Goal: Navigation & Orientation: Find specific page/section

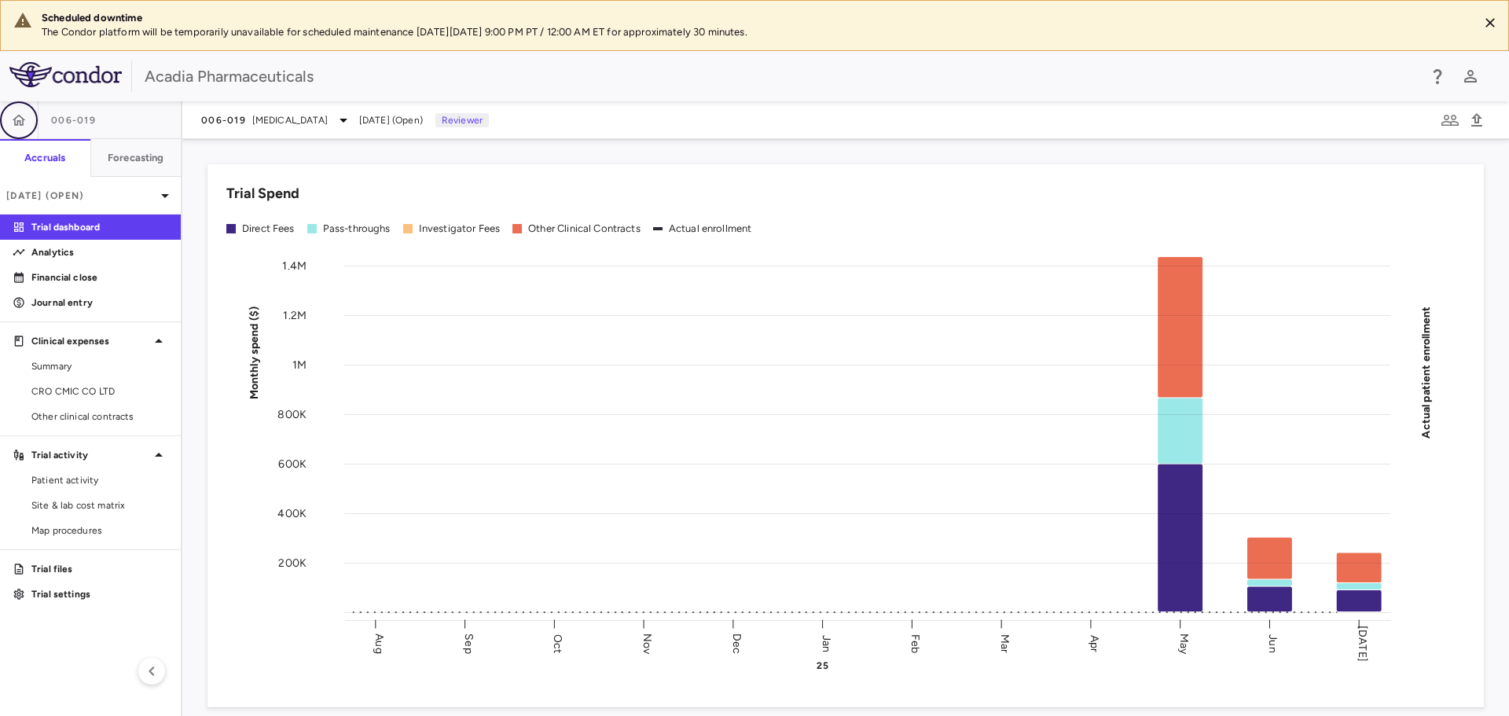
click at [32, 130] on button "button" at bounding box center [19, 120] width 38 height 38
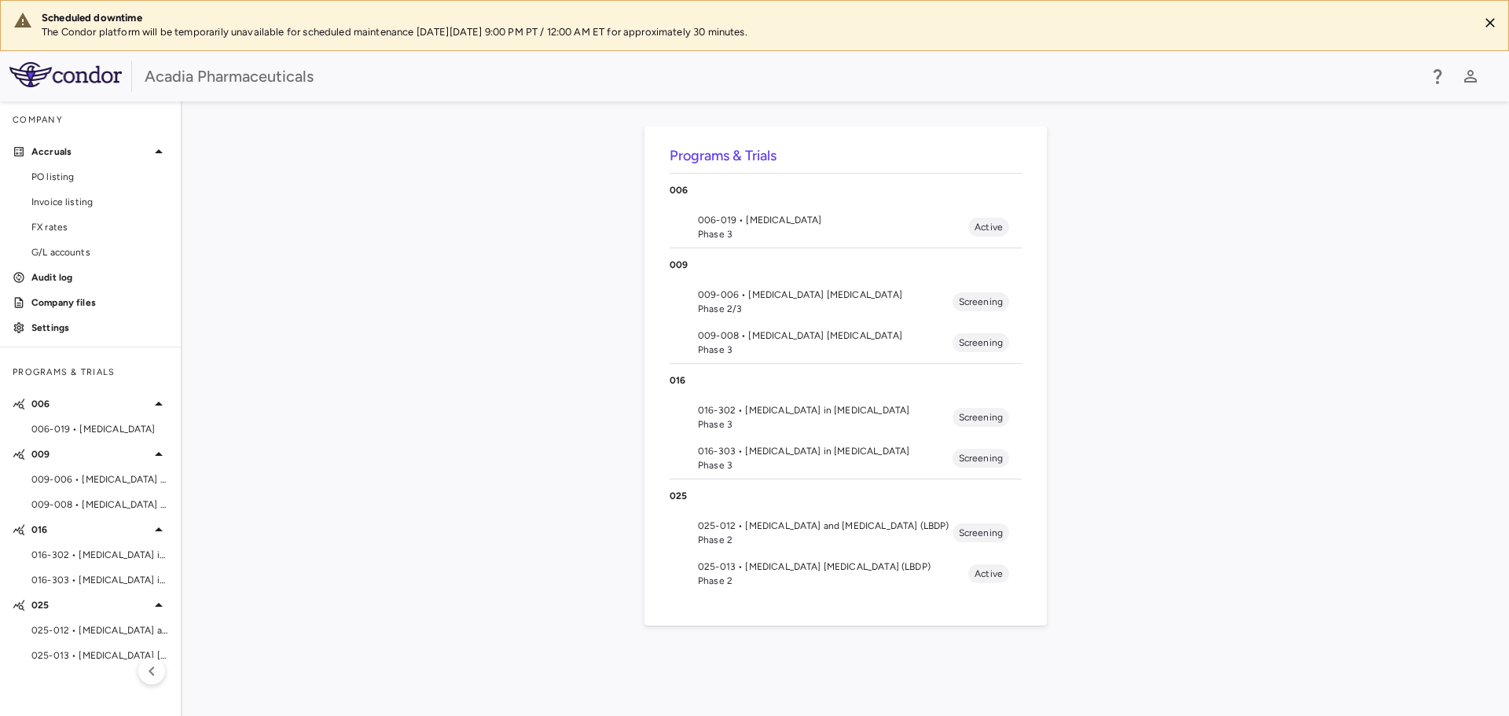
click at [1129, 231] on div "Programs & Trials [PHONE_NUMBER] • [MEDICAL_DATA] Phase 3 Active [PHONE_NUMBER]…" at bounding box center [846, 409] width 1277 height 564
click at [755, 296] on span "009-006 • [MEDICAL_DATA] [MEDICAL_DATA]" at bounding box center [825, 295] width 255 height 14
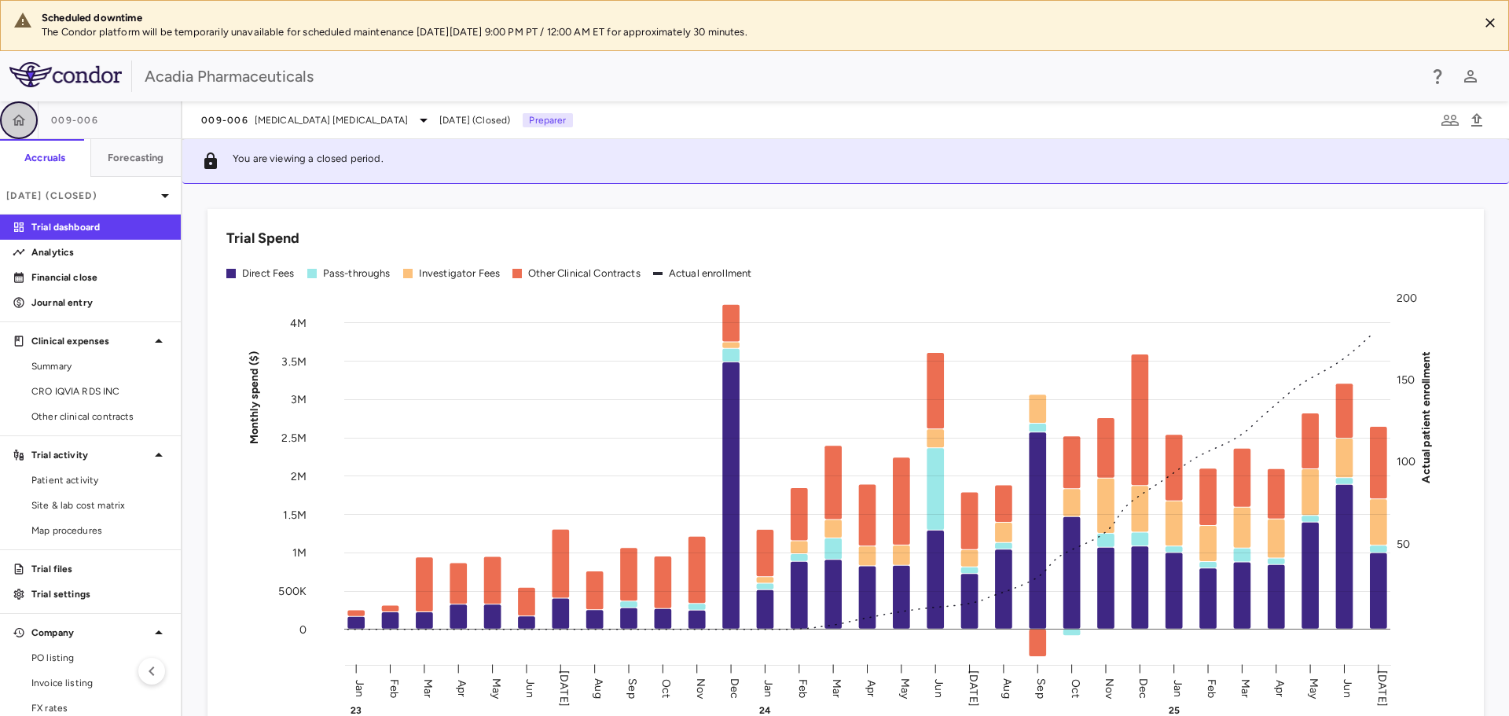
click at [23, 112] on icon "button" at bounding box center [19, 120] width 16 height 16
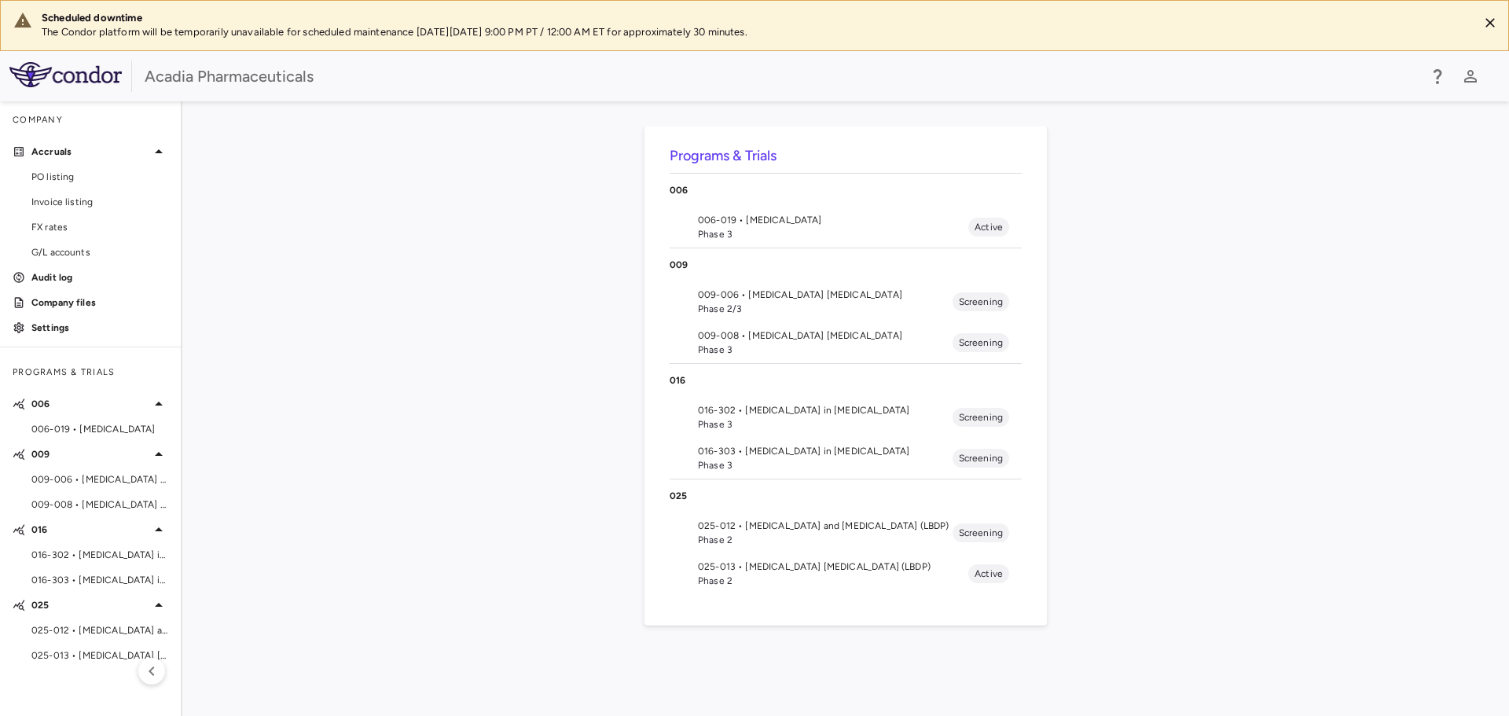
click at [782, 332] on span "009-008 • [MEDICAL_DATA] [MEDICAL_DATA]" at bounding box center [825, 336] width 255 height 14
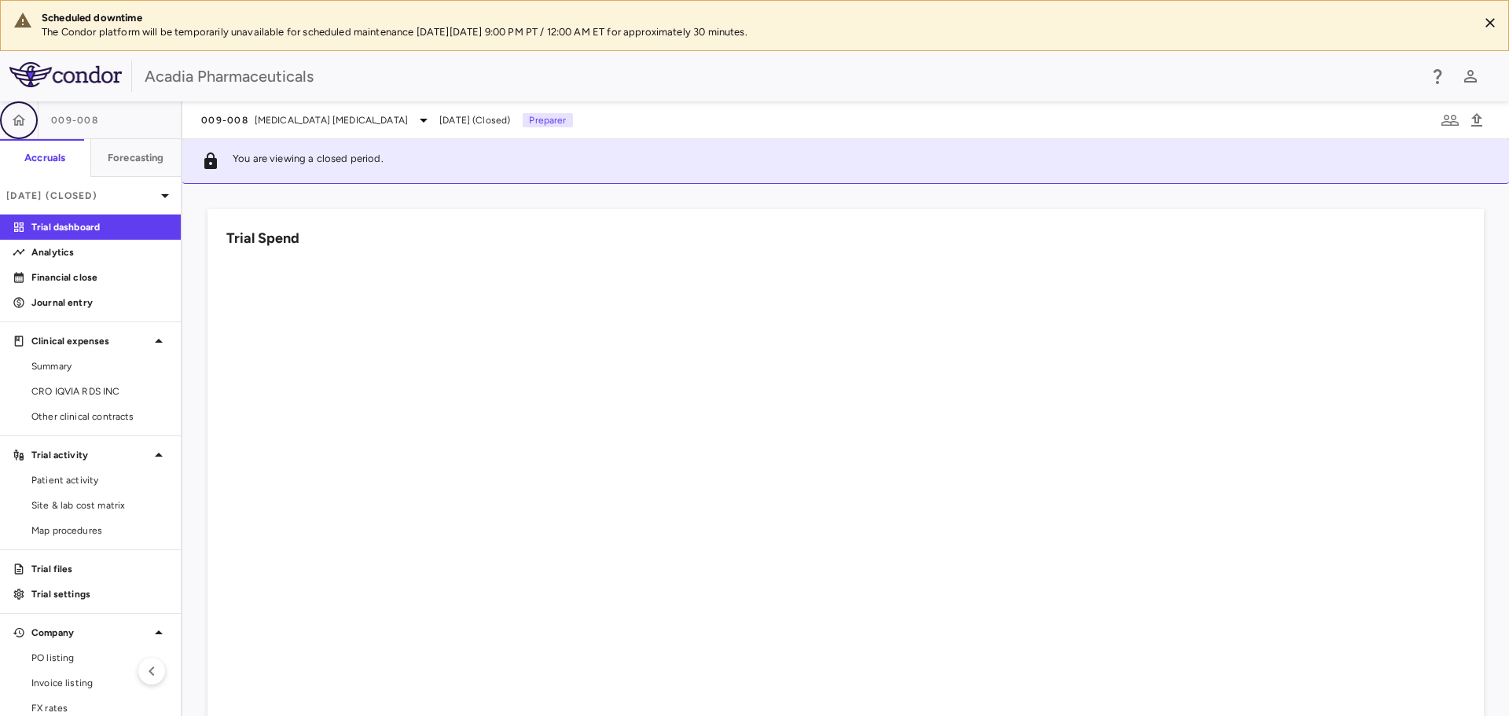
click at [16, 120] on icon "button" at bounding box center [19, 120] width 16 height 16
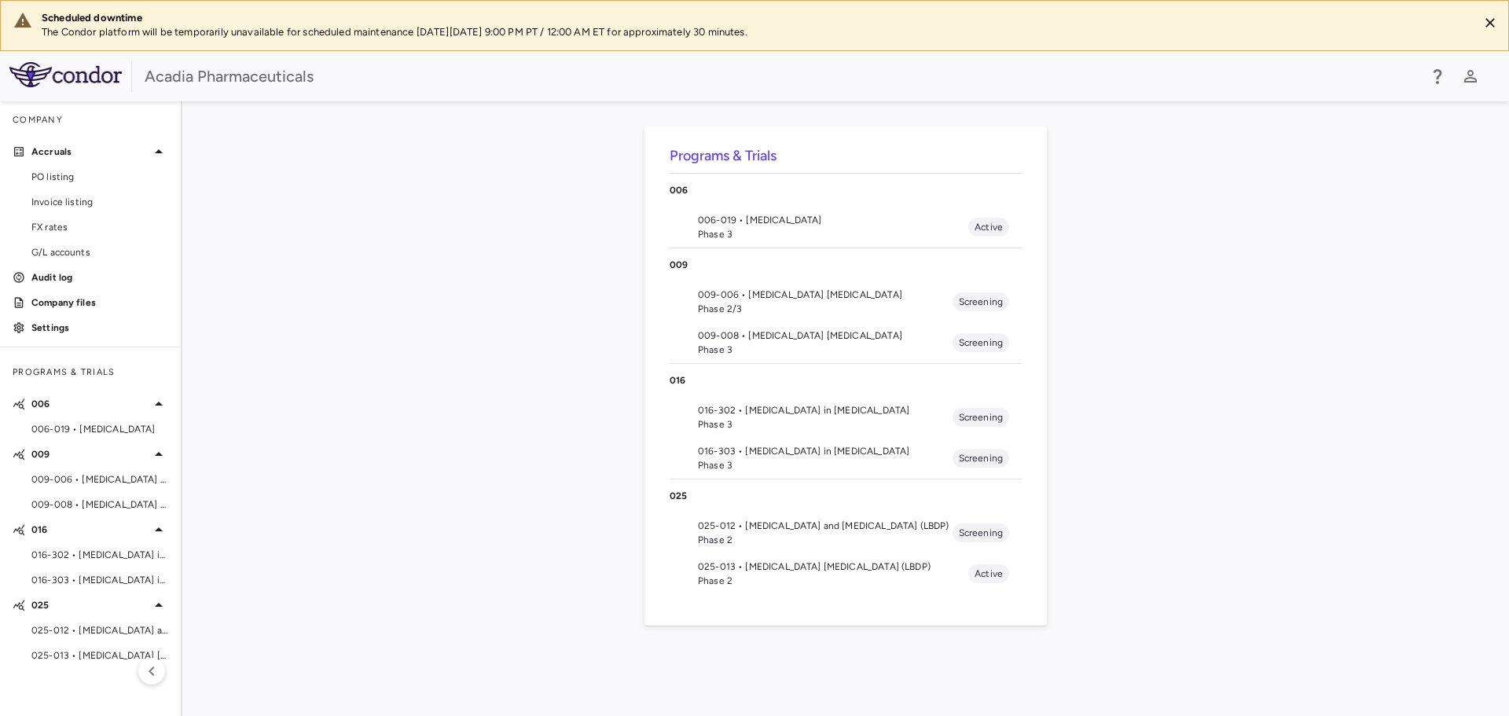
click at [739, 410] on span "016-302 • [MEDICAL_DATA] in [MEDICAL_DATA]" at bounding box center [825, 410] width 255 height 14
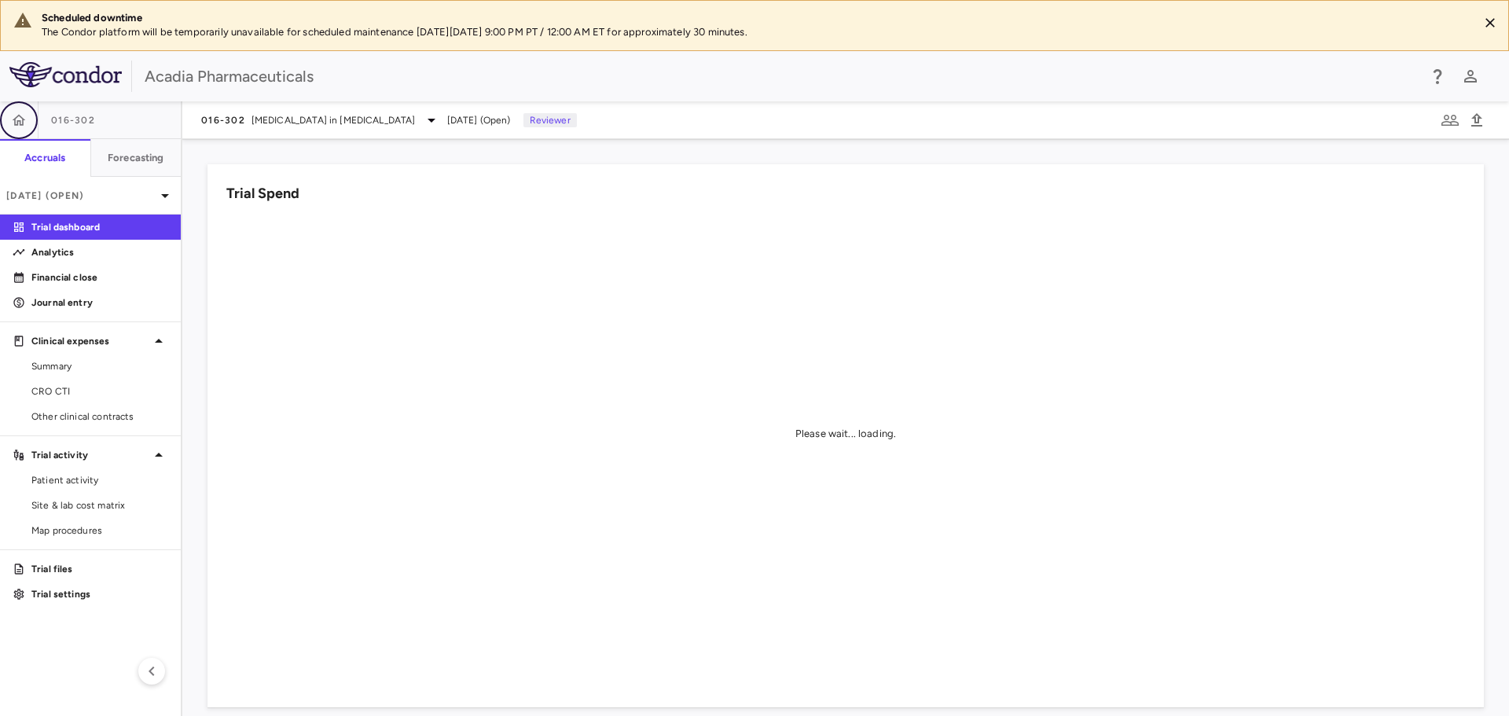
click at [22, 117] on icon "button" at bounding box center [19, 119] width 13 height 11
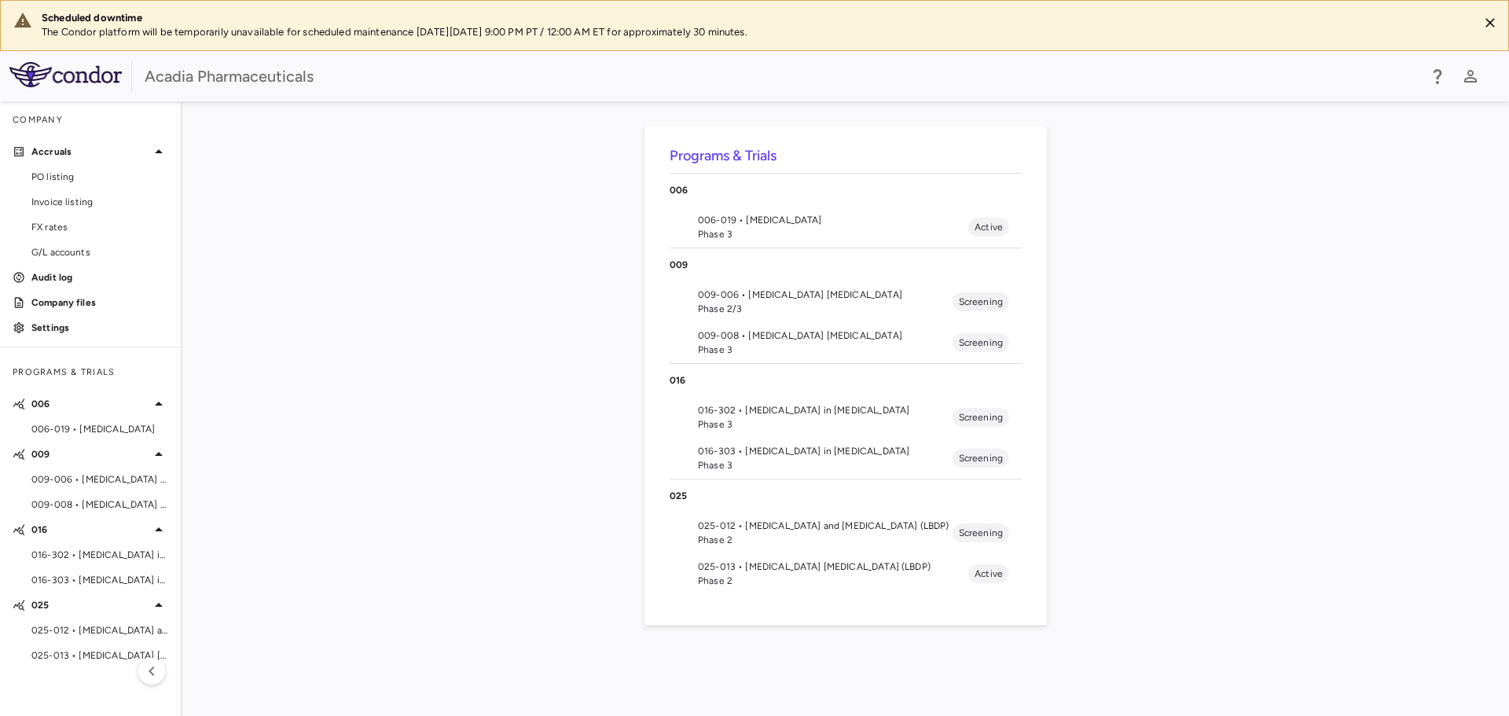
click at [819, 539] on span "Phase 2" at bounding box center [825, 540] width 255 height 14
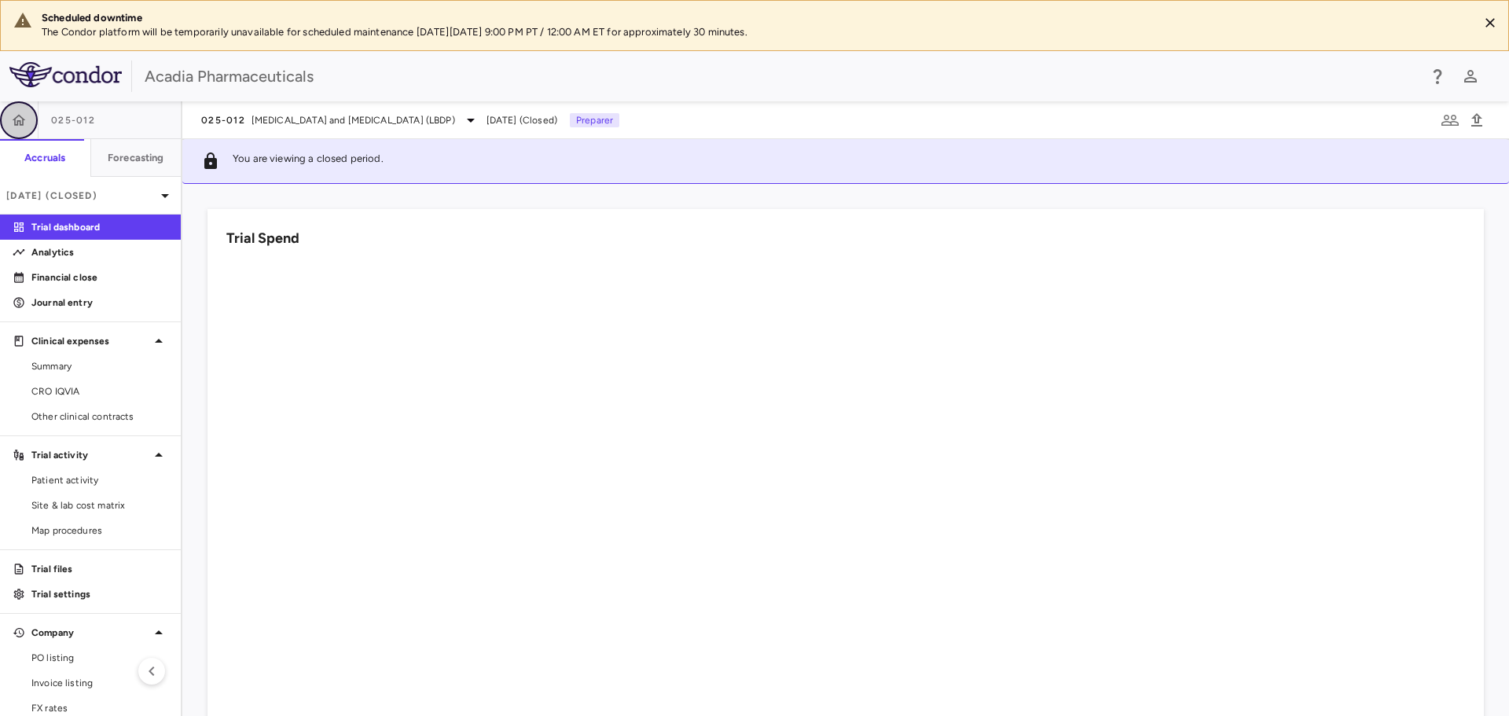
click at [21, 126] on icon "button" at bounding box center [19, 120] width 16 height 16
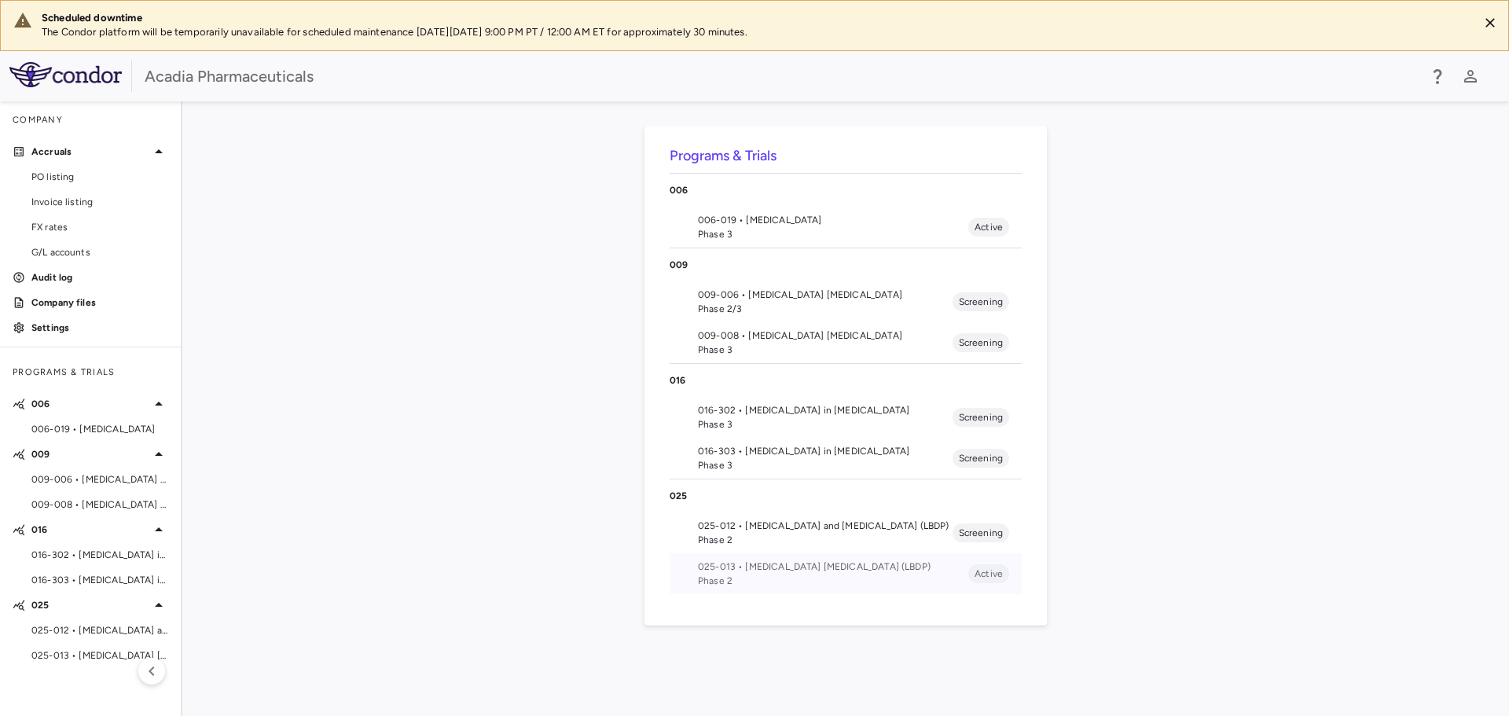
click at [862, 568] on span "025-013 • [MEDICAL_DATA] [MEDICAL_DATA] (LBDP)" at bounding box center [833, 567] width 270 height 14
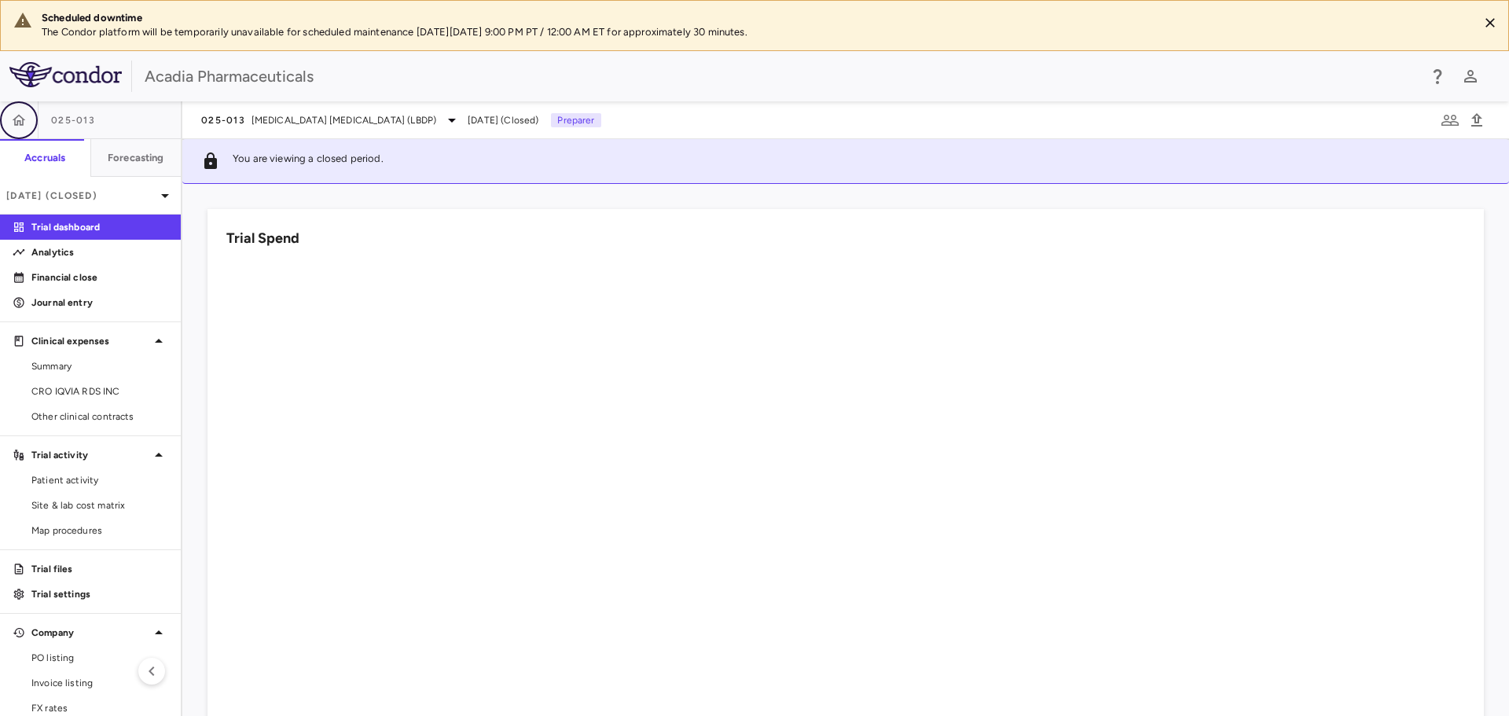
click at [30, 118] on button "button" at bounding box center [19, 120] width 38 height 38
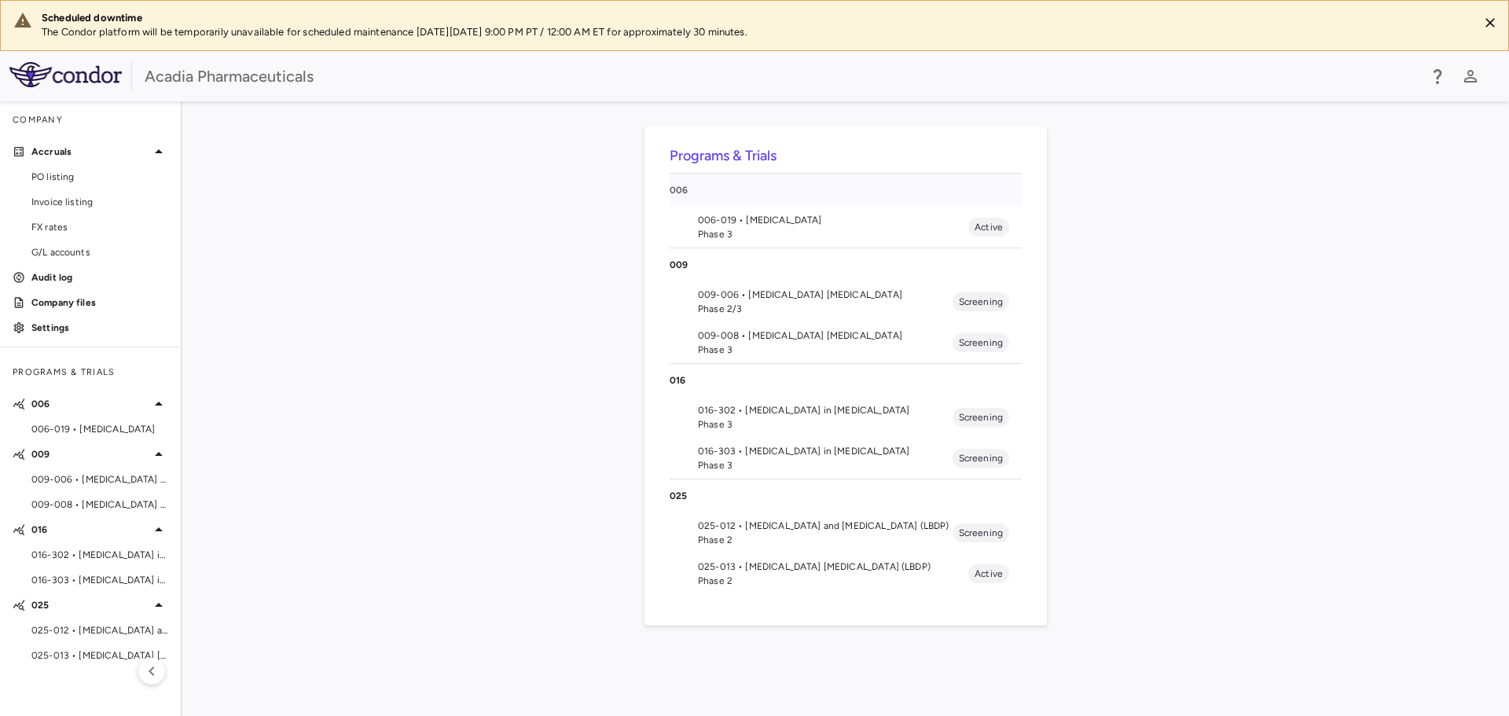
click at [742, 204] on div "006" at bounding box center [846, 190] width 352 height 33
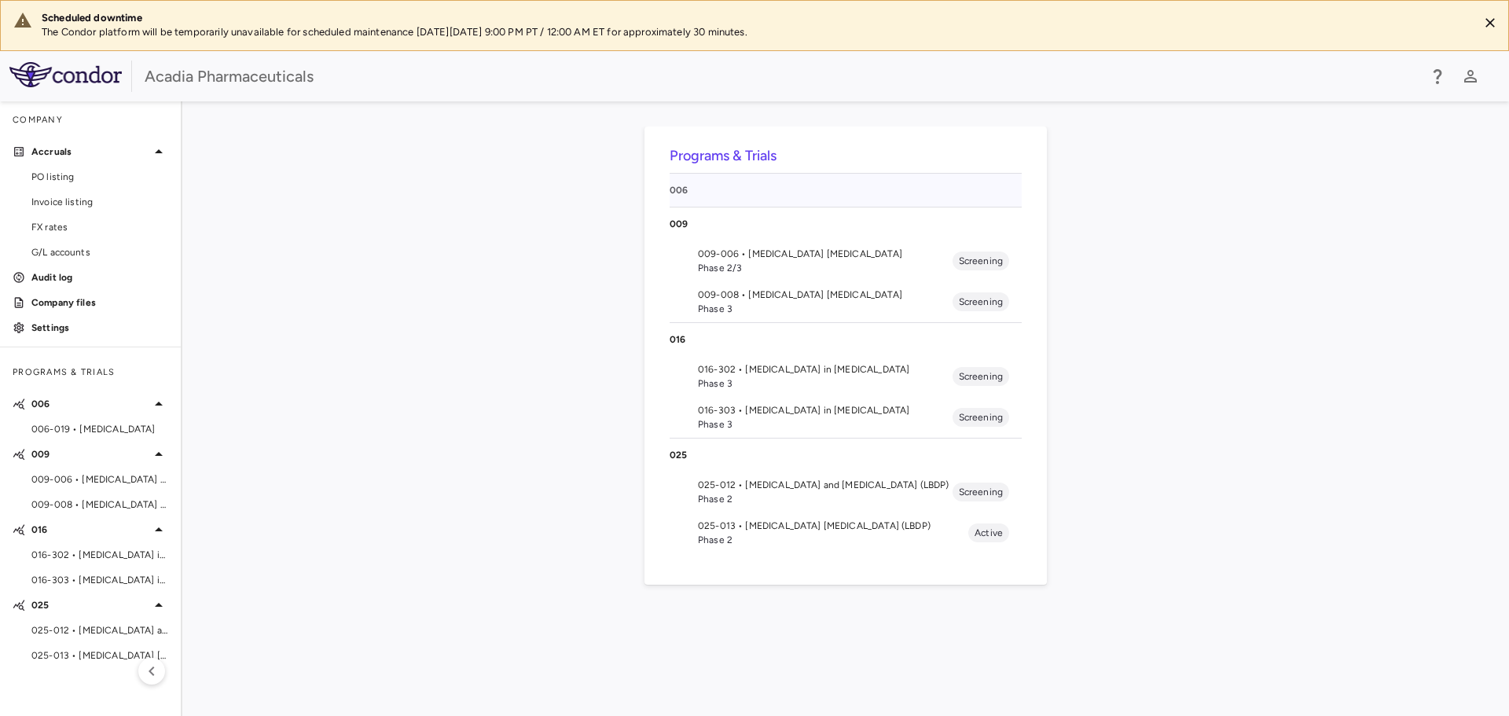
click at [735, 192] on p "006" at bounding box center [846, 190] width 352 height 14
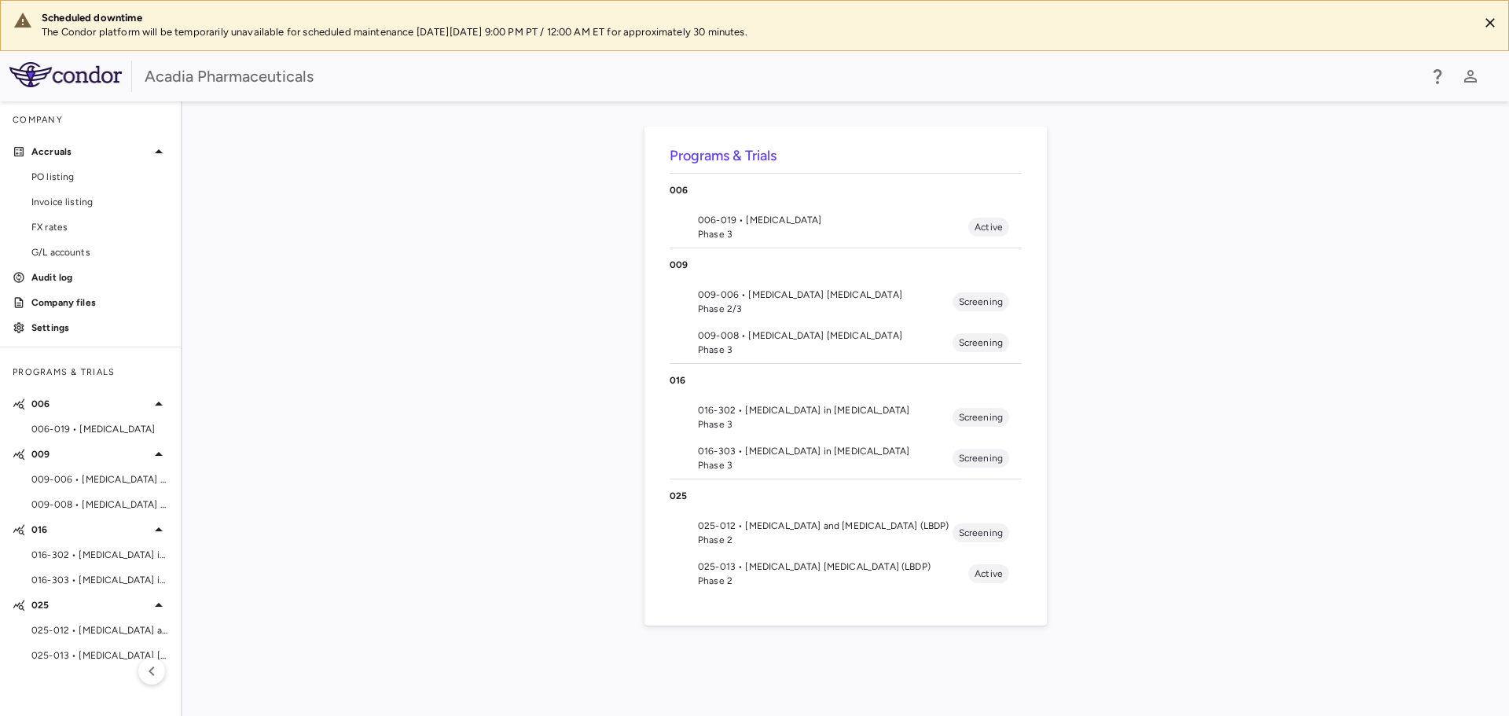
click at [736, 227] on span "Phase 3" at bounding box center [833, 234] width 270 height 14
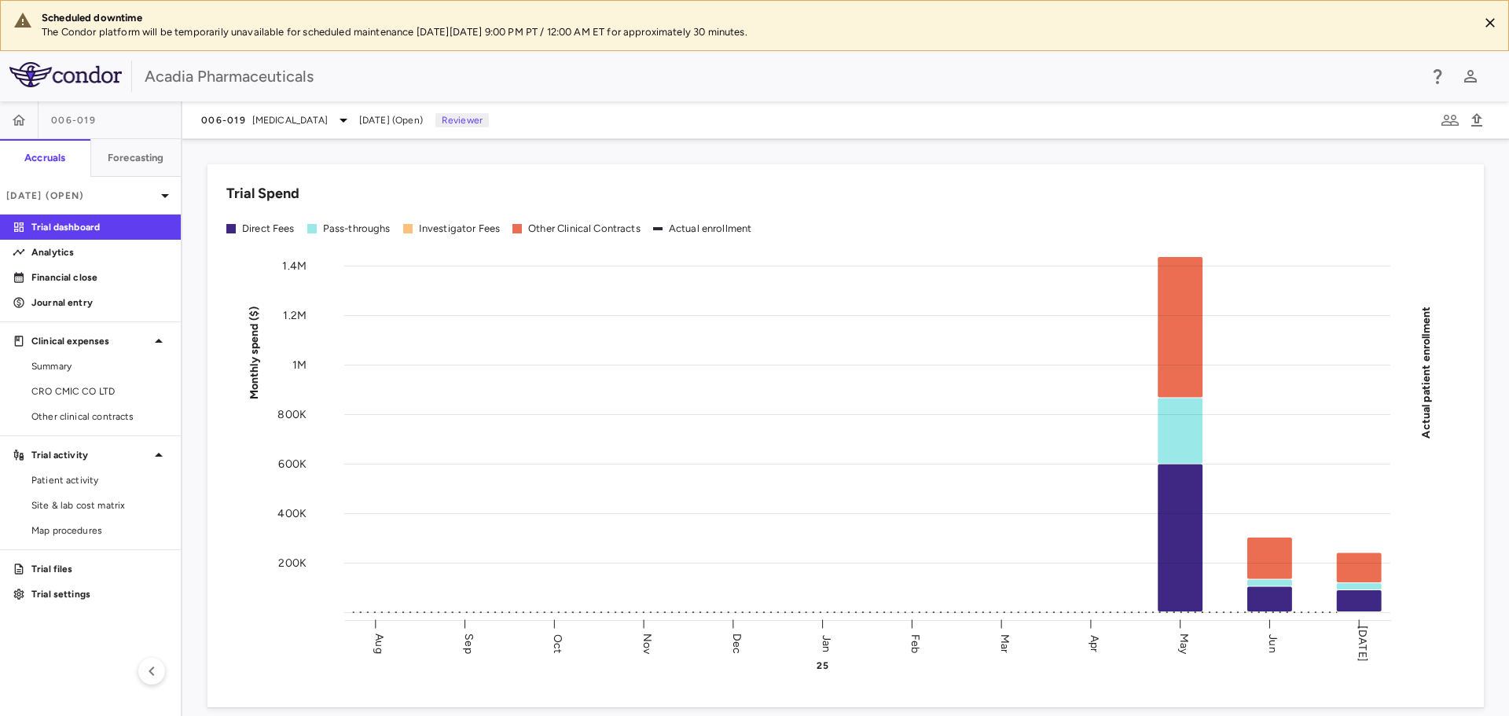
scroll to position [472, 0]
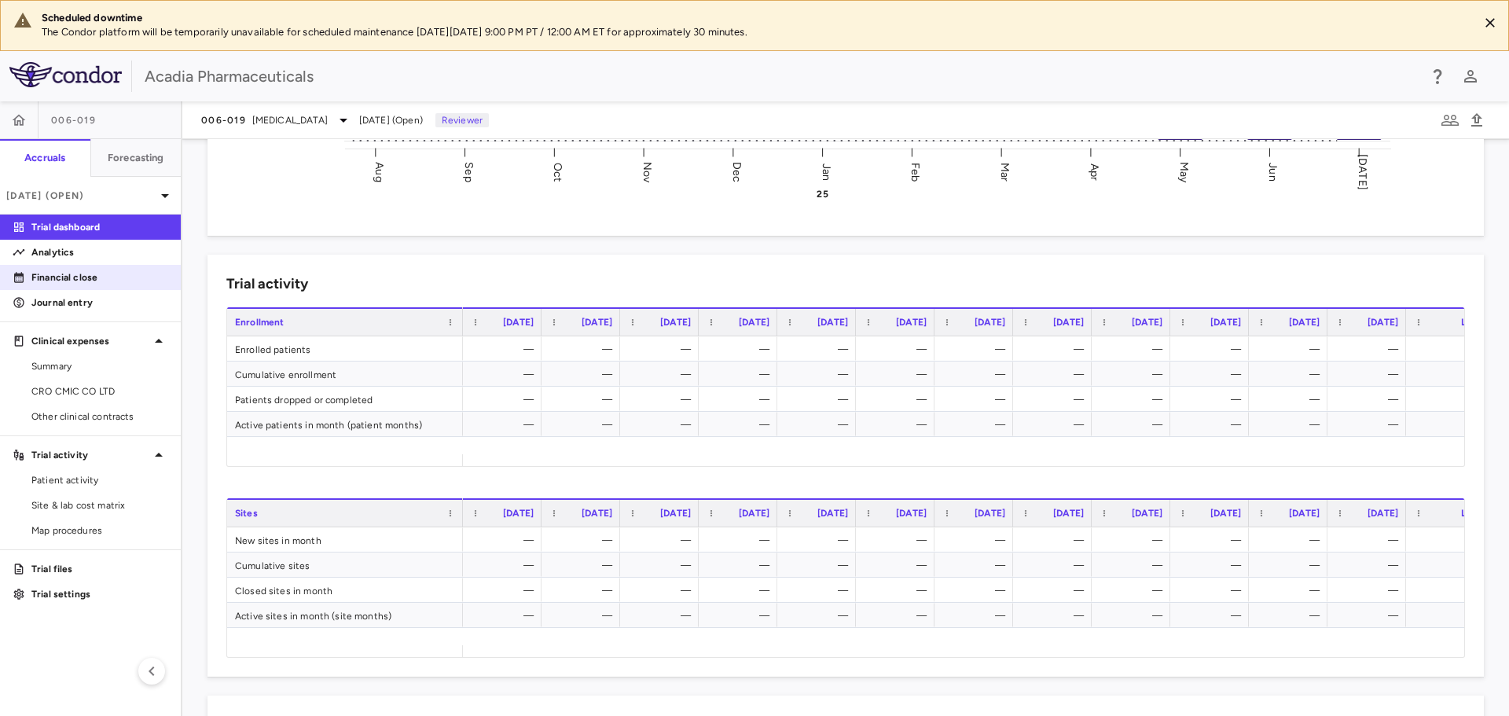
click at [84, 286] on link "Financial close" at bounding box center [90, 278] width 181 height 24
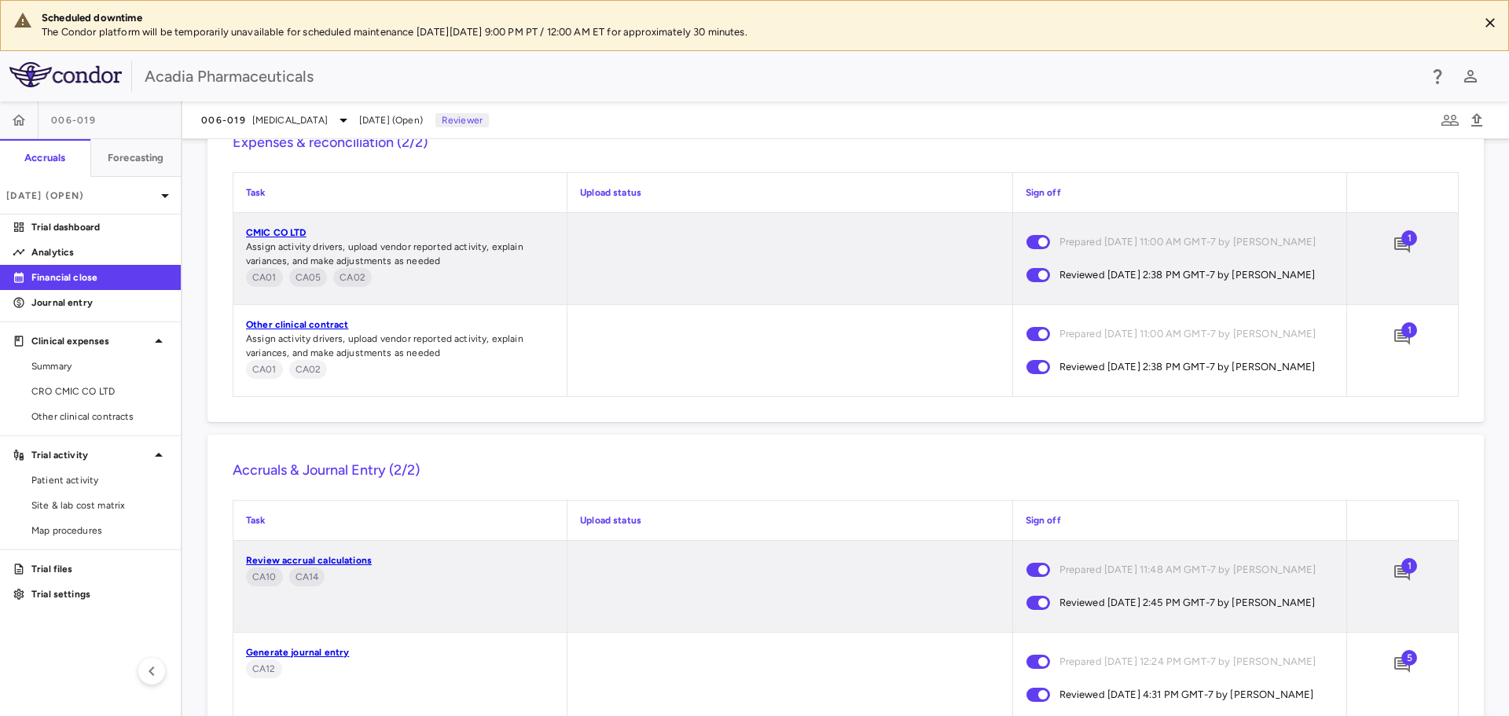
scroll to position [1781, 0]
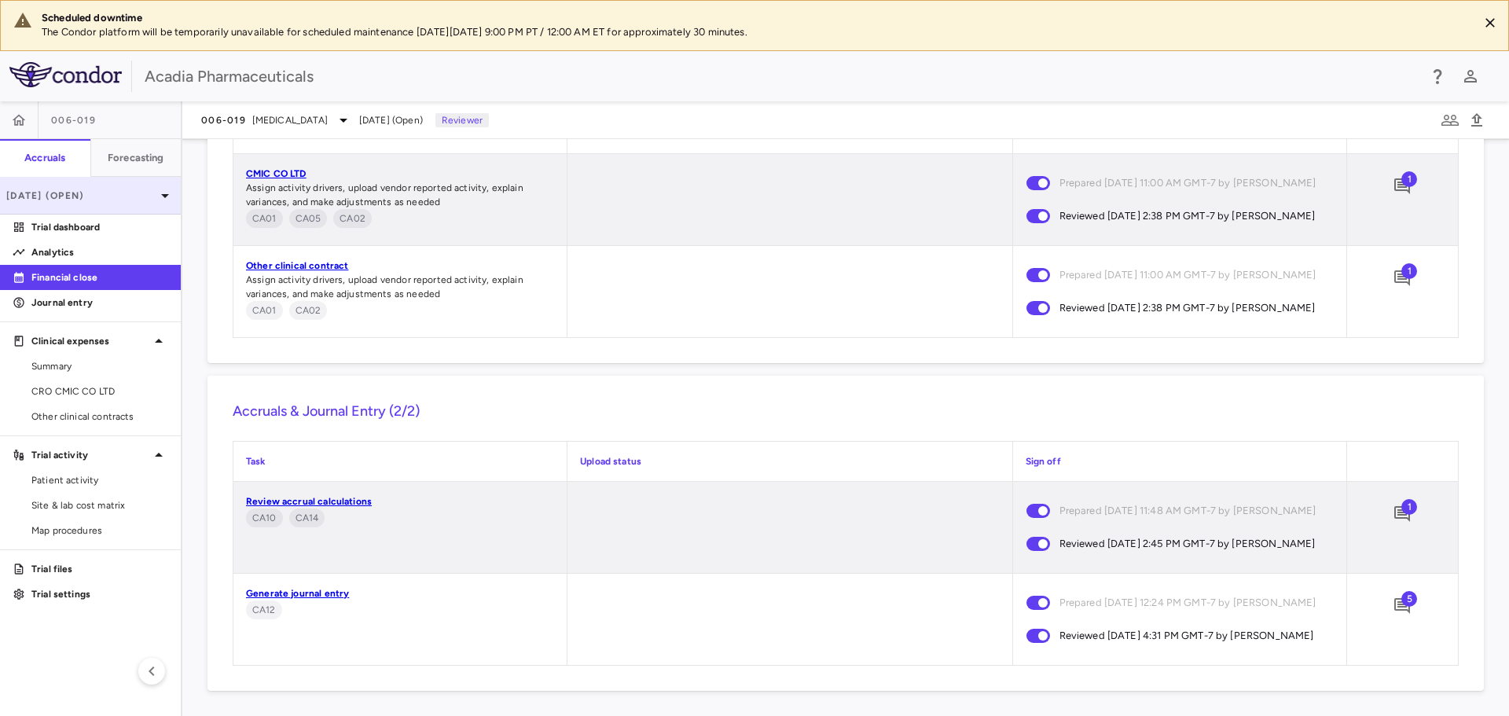
click at [164, 200] on icon at bounding box center [165, 195] width 19 height 19
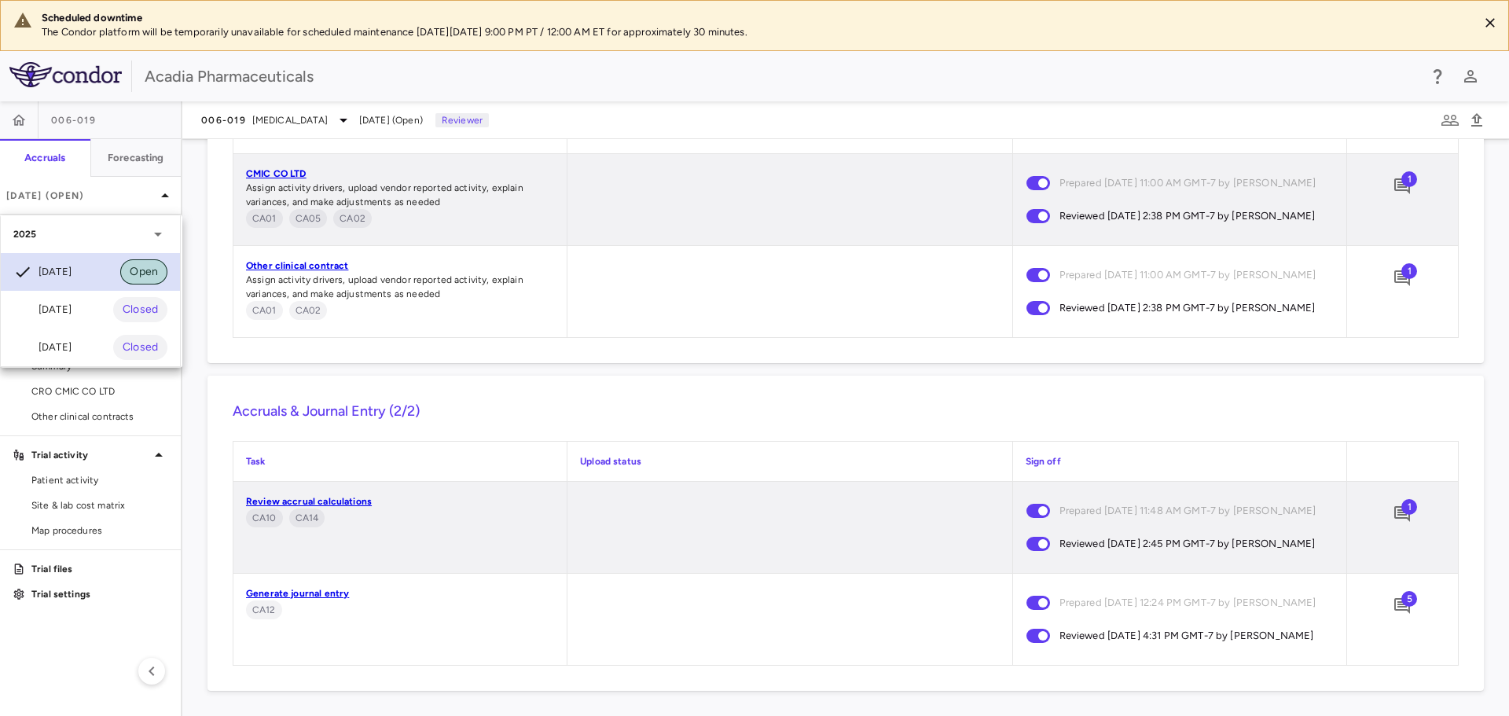
click at [139, 277] on span "Open" at bounding box center [143, 271] width 47 height 17
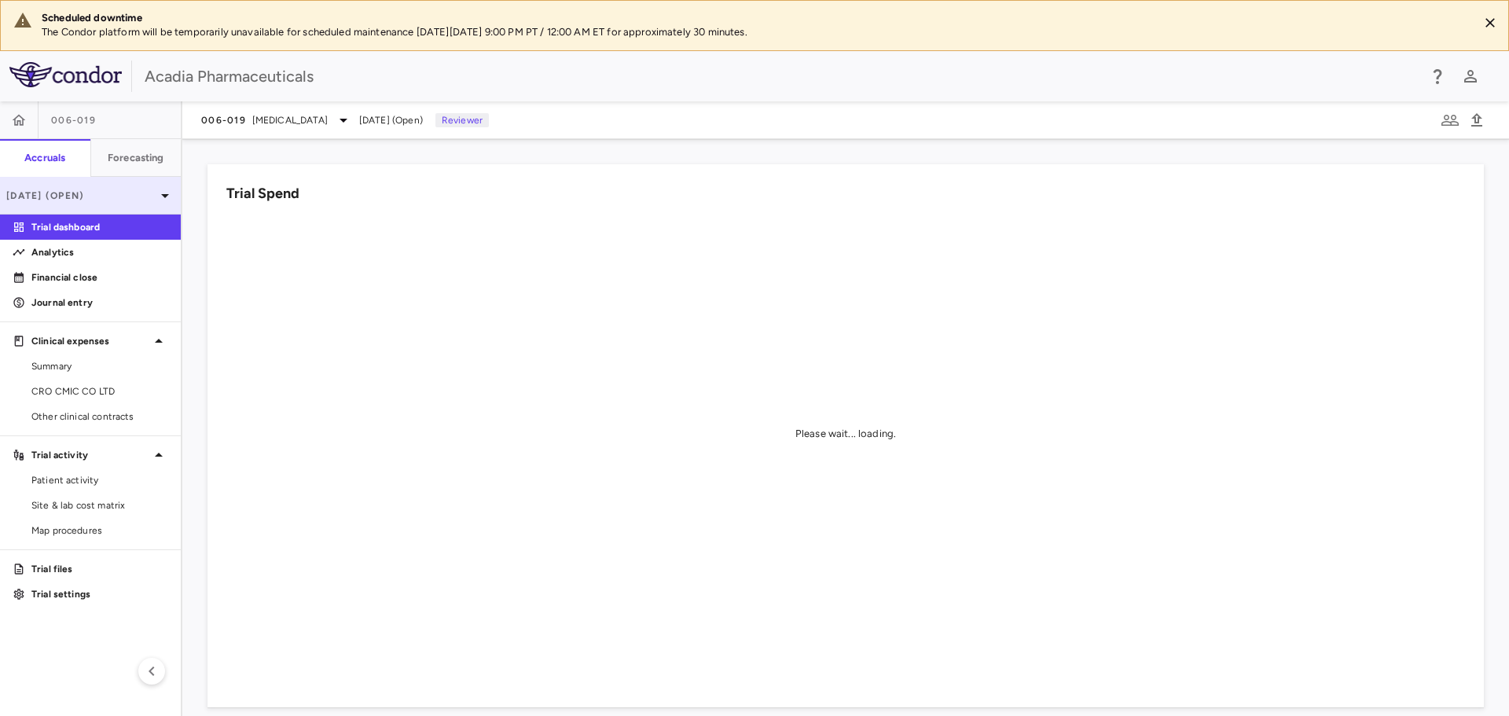
click at [160, 197] on icon at bounding box center [165, 195] width 19 height 19
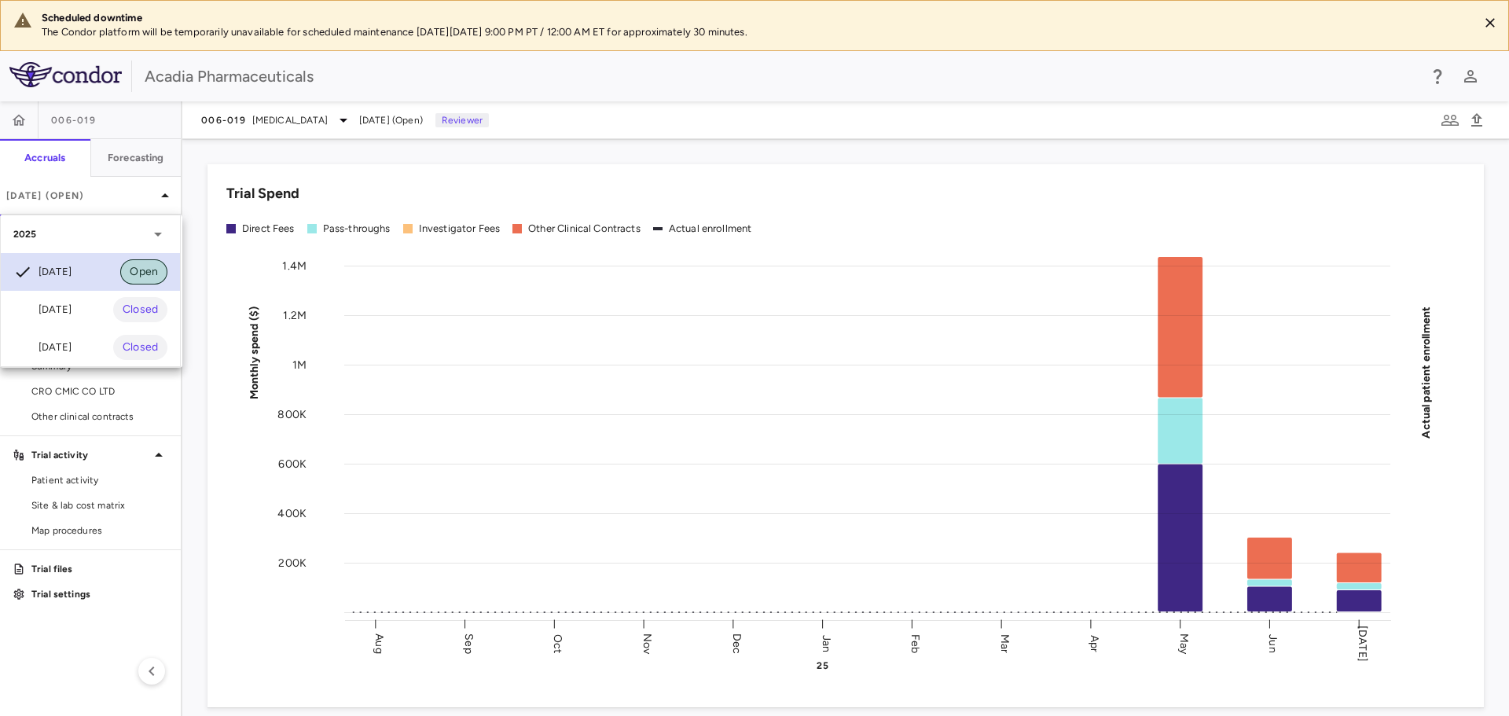
click at [131, 275] on span "Open" at bounding box center [143, 271] width 47 height 17
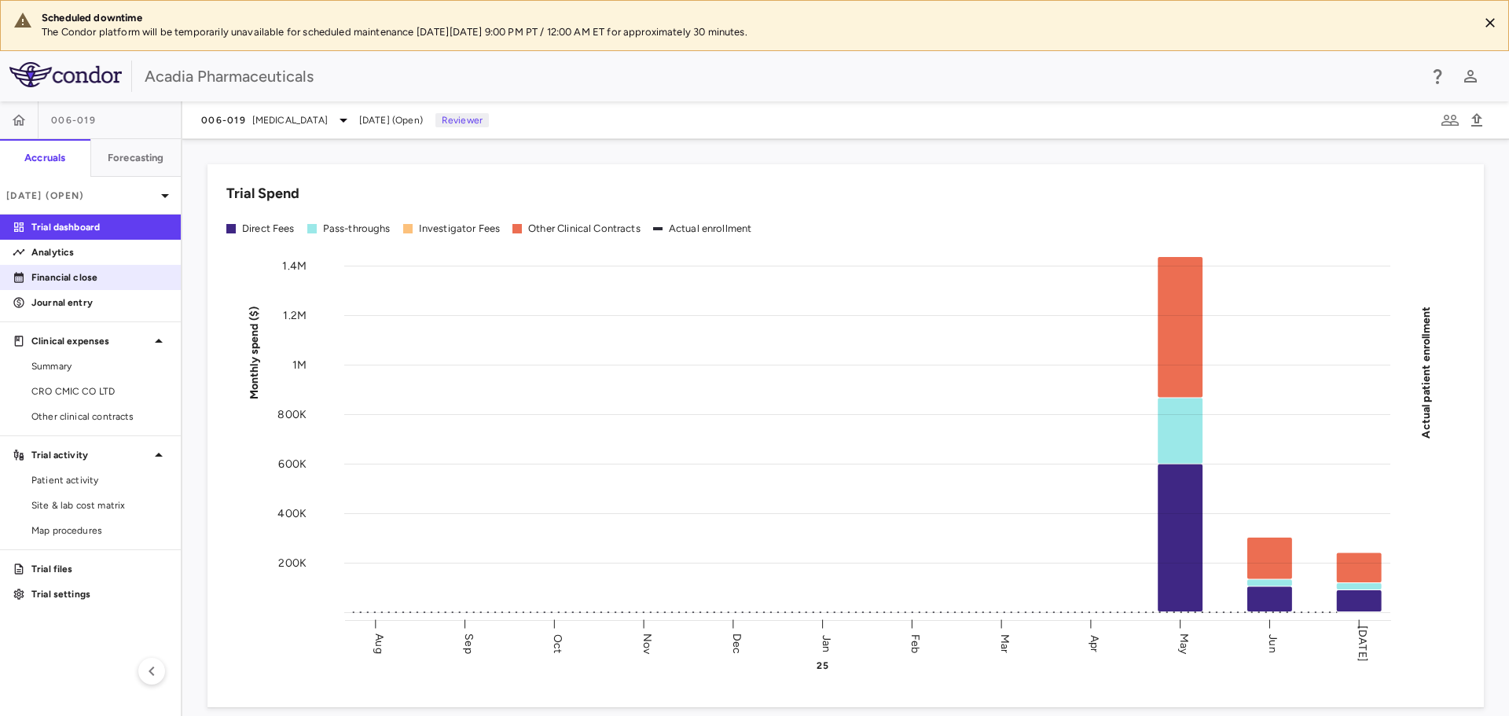
click at [100, 286] on link "Financial close" at bounding box center [90, 278] width 181 height 24
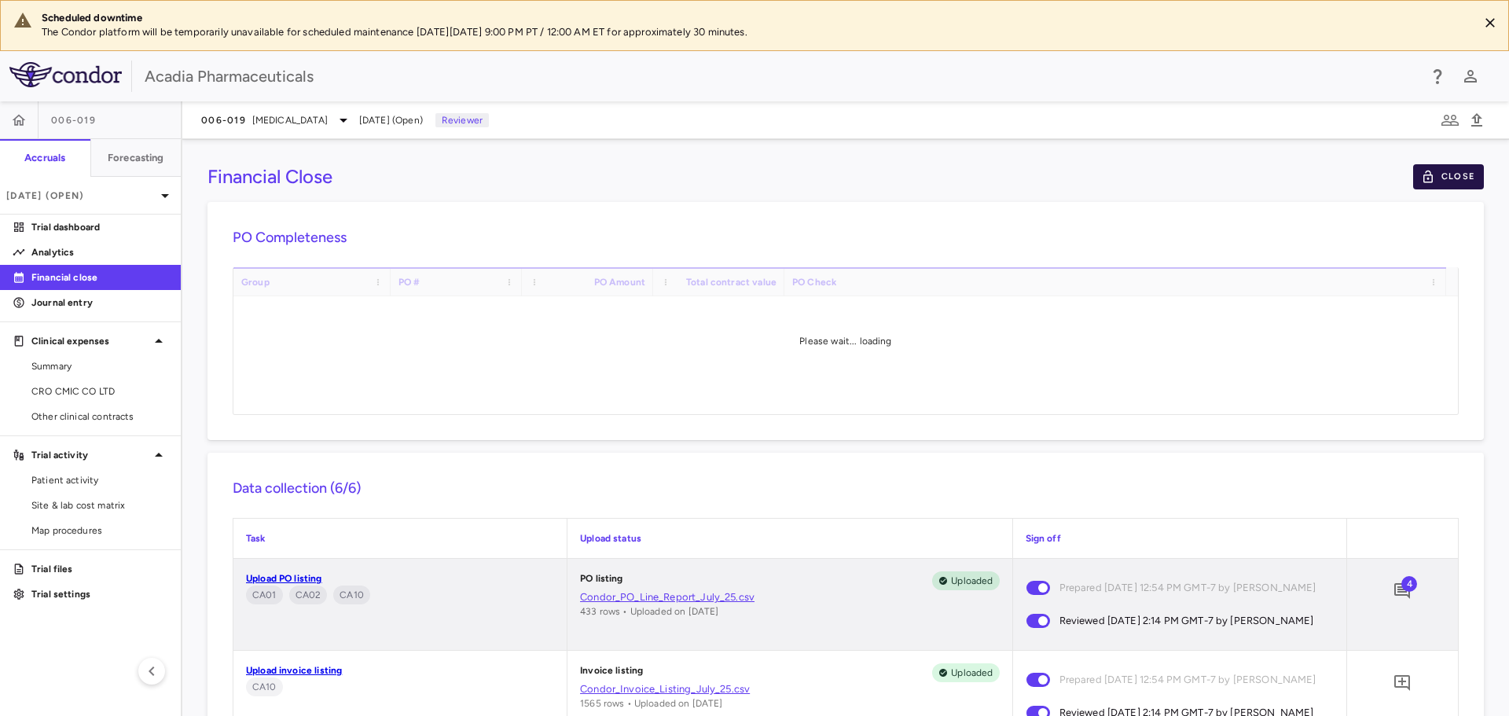
click at [1440, 176] on button "Close" at bounding box center [1448, 176] width 71 height 25
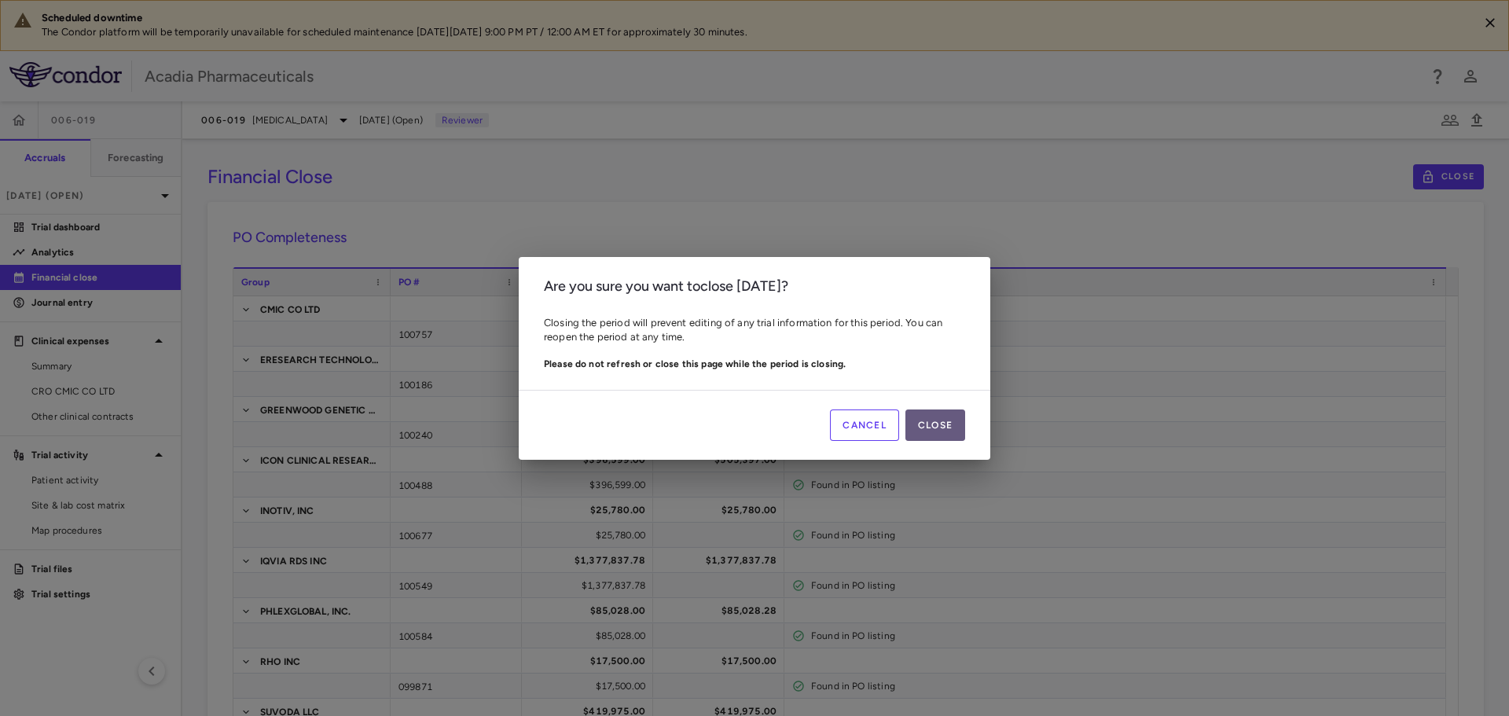
click at [946, 421] on button "Close" at bounding box center [936, 425] width 60 height 31
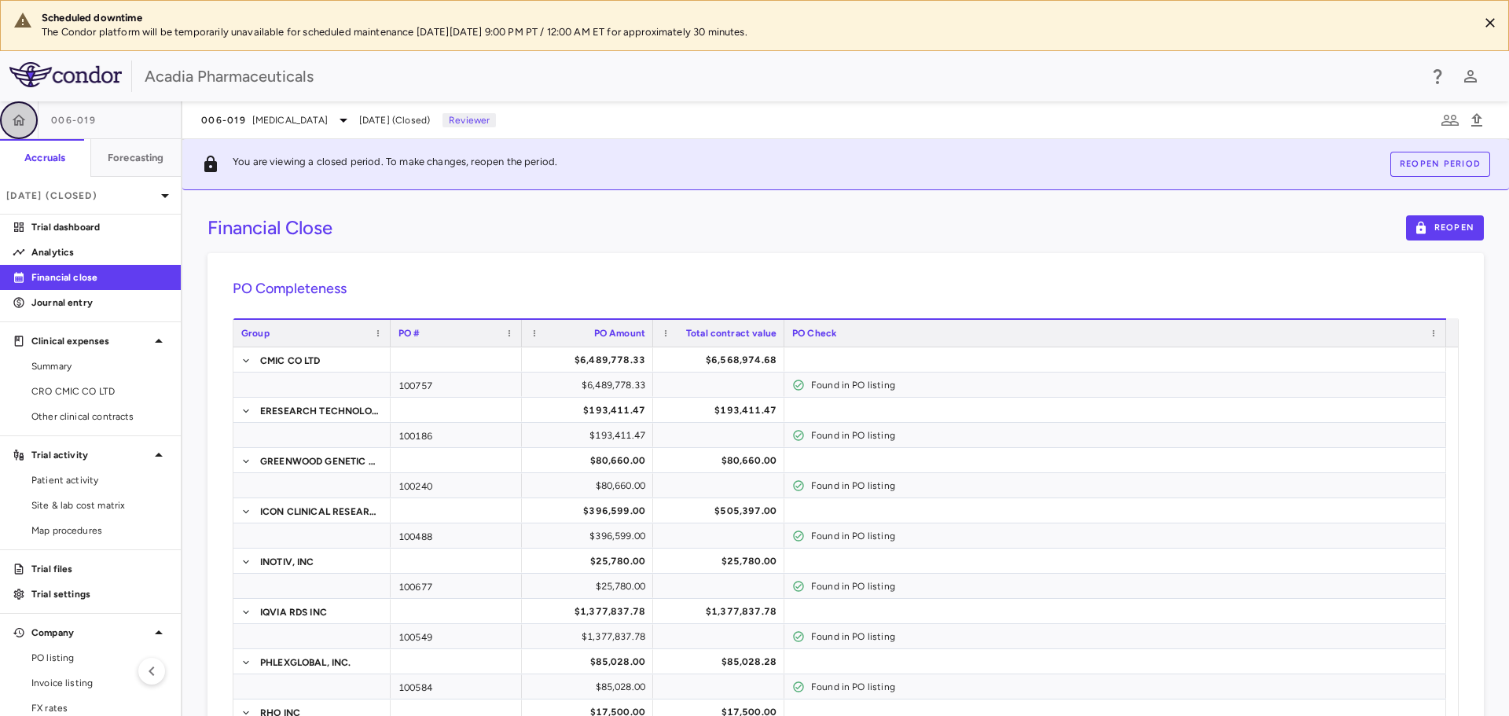
click at [20, 122] on icon "button" at bounding box center [19, 119] width 13 height 11
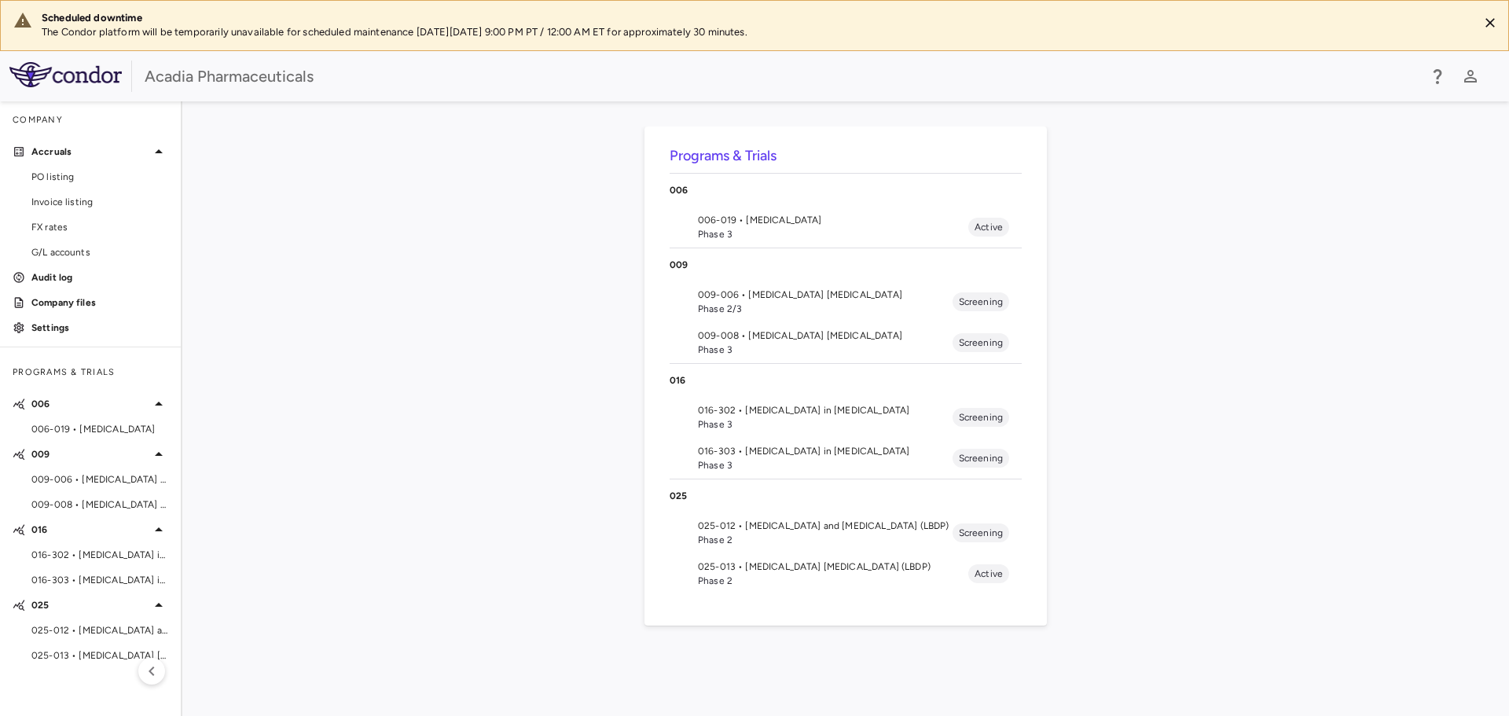
click at [813, 411] on span "016-302 • [MEDICAL_DATA] in [MEDICAL_DATA]" at bounding box center [825, 410] width 255 height 14
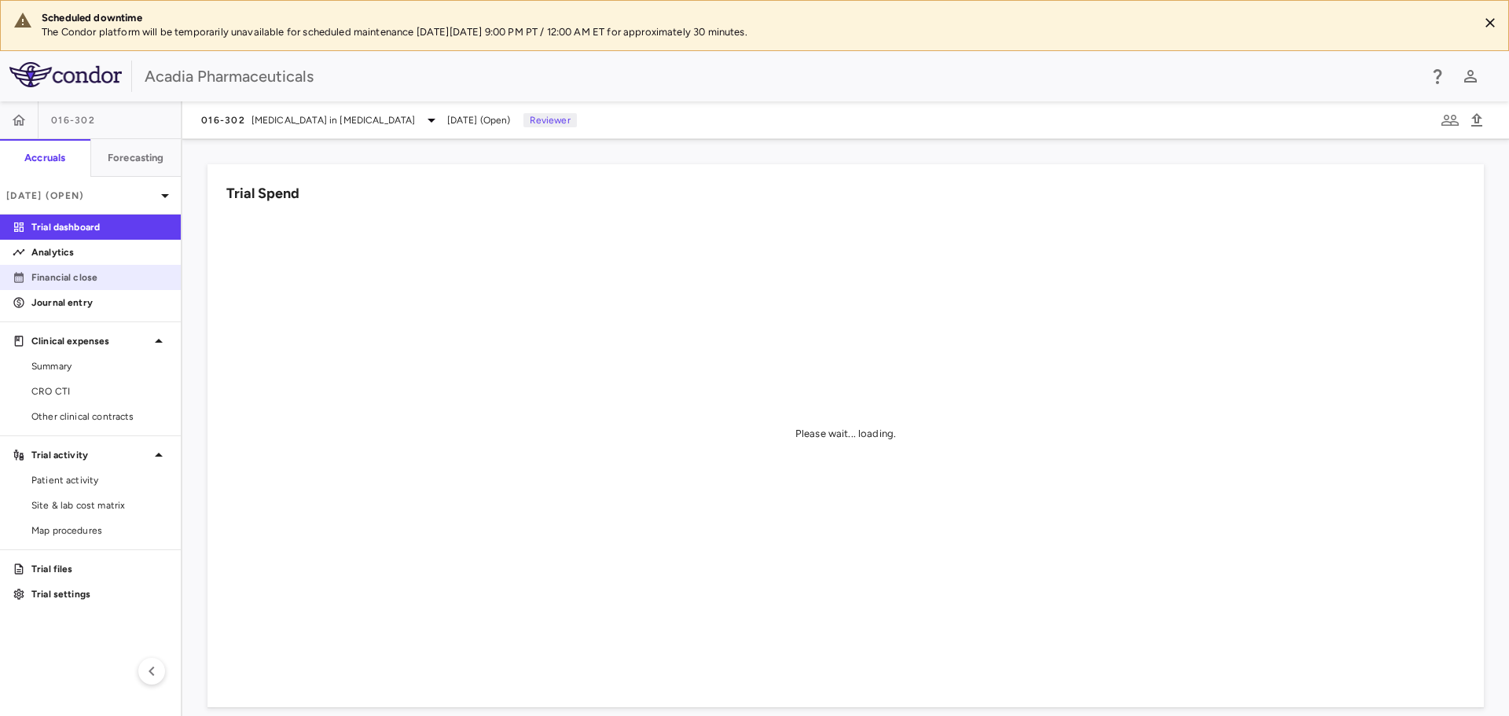
click at [118, 274] on p "Financial close" at bounding box center [99, 277] width 137 height 14
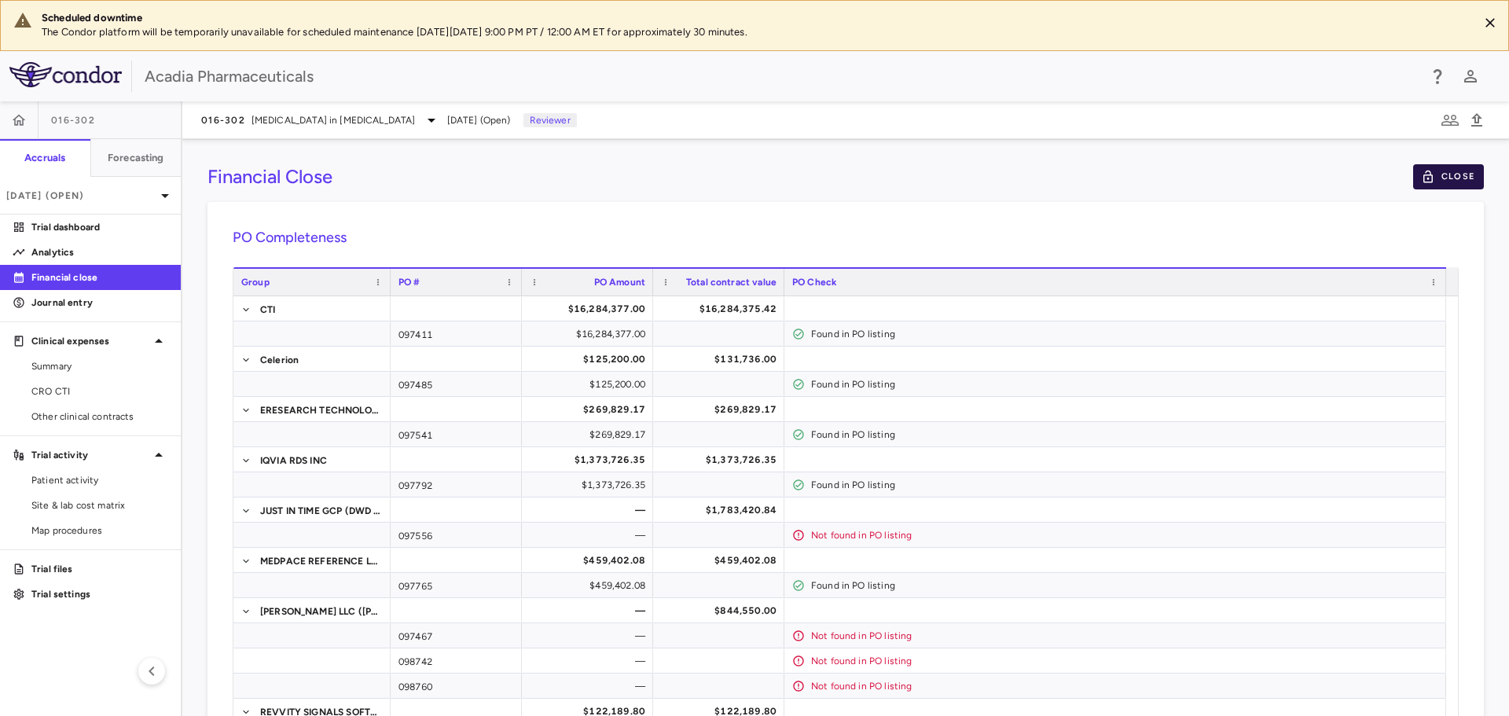
click at [1431, 178] on button "Close" at bounding box center [1448, 176] width 71 height 25
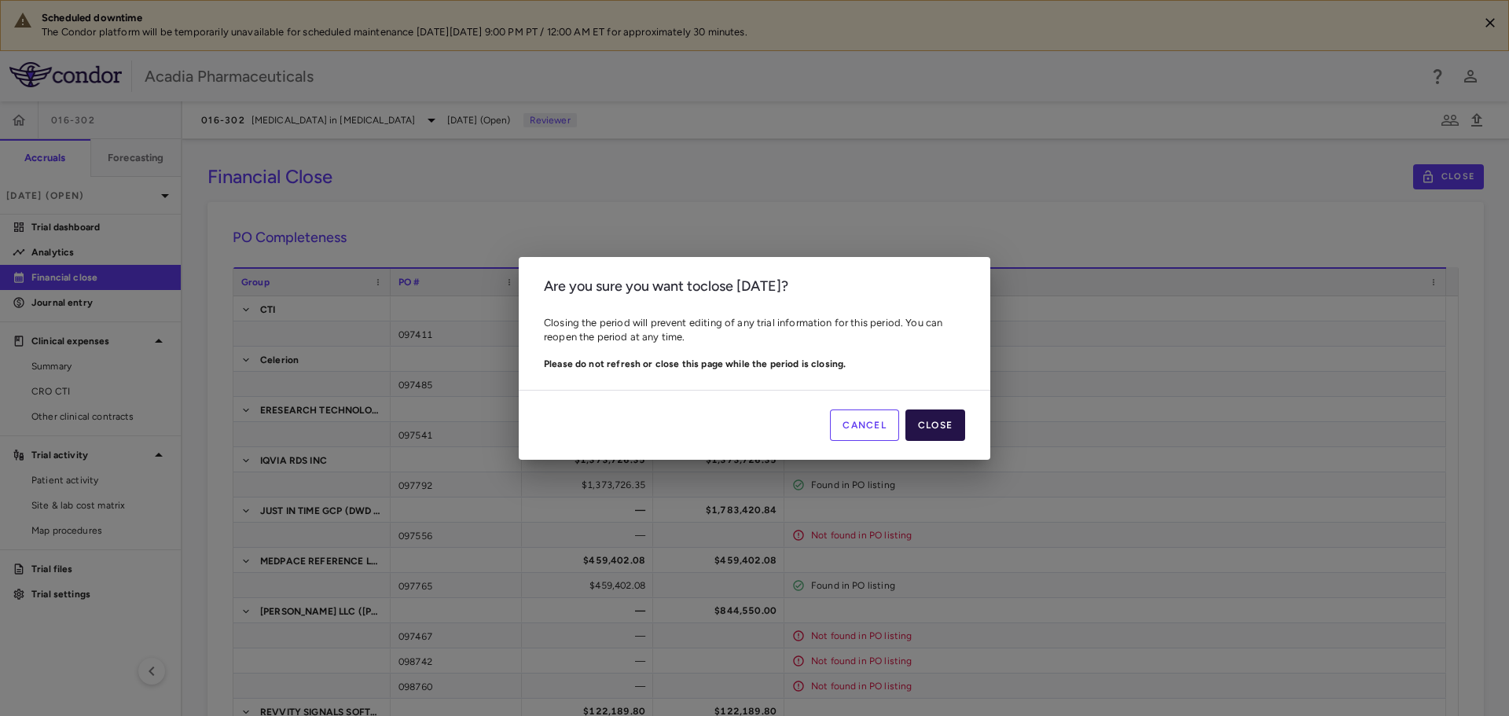
click at [924, 417] on button "Close" at bounding box center [936, 425] width 60 height 31
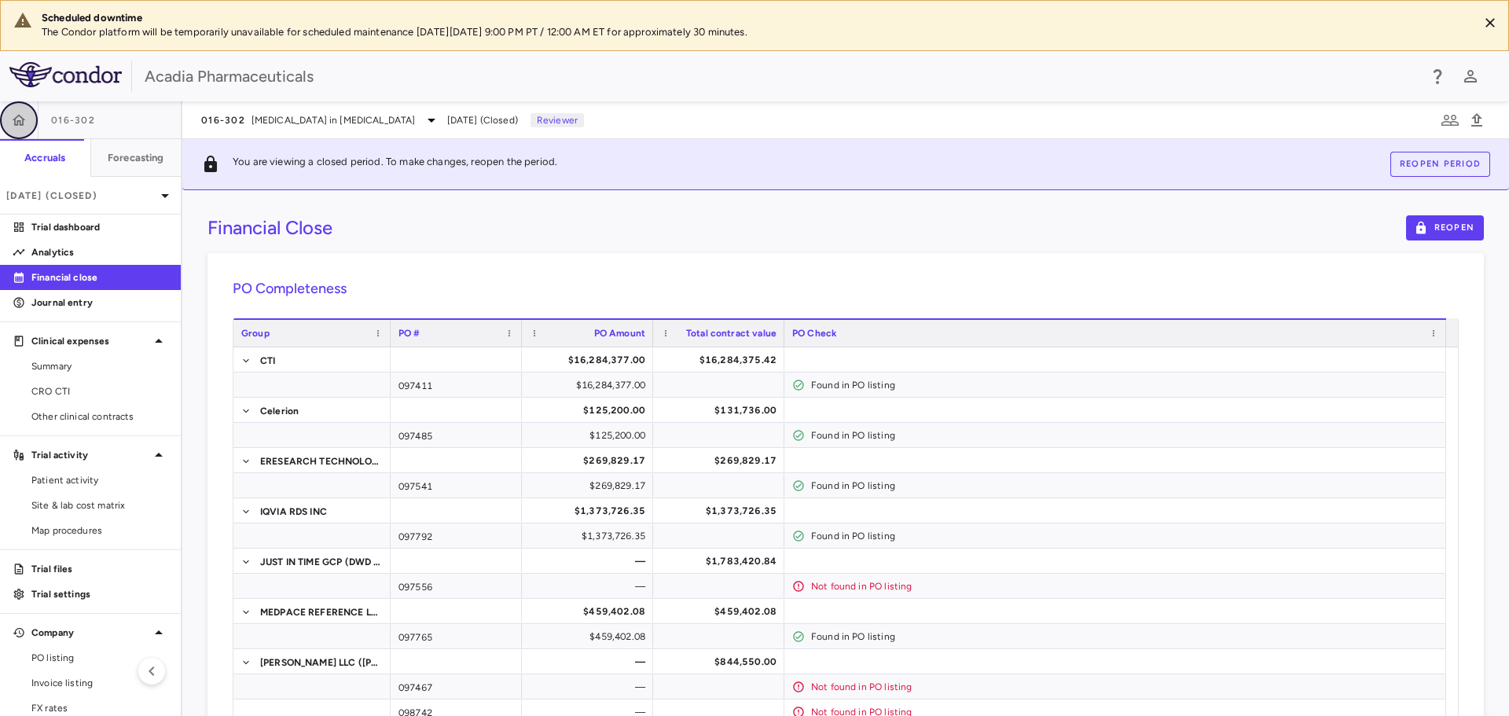
click at [21, 122] on icon "button" at bounding box center [19, 120] width 16 height 16
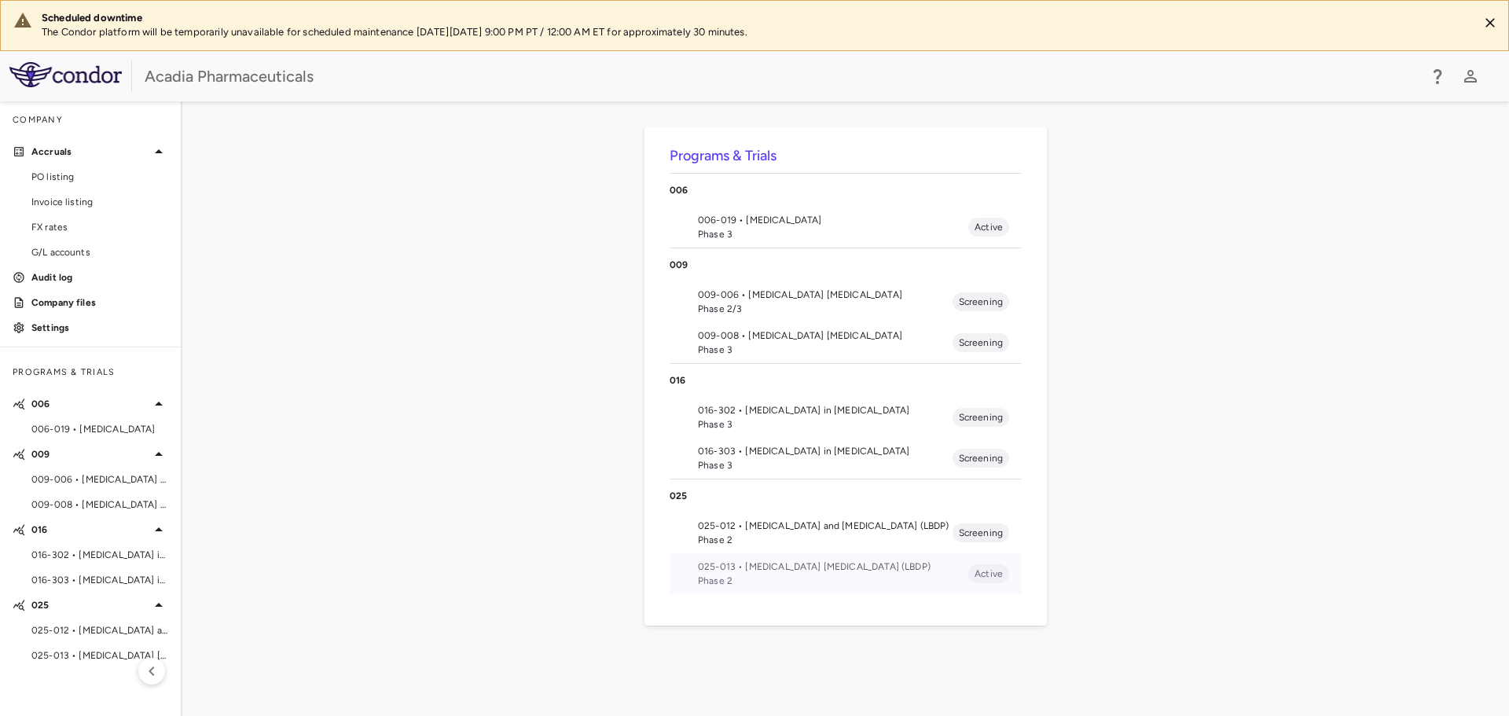
click at [777, 560] on span "025-013 • [MEDICAL_DATA] [MEDICAL_DATA] (LBDP)" at bounding box center [833, 567] width 270 height 14
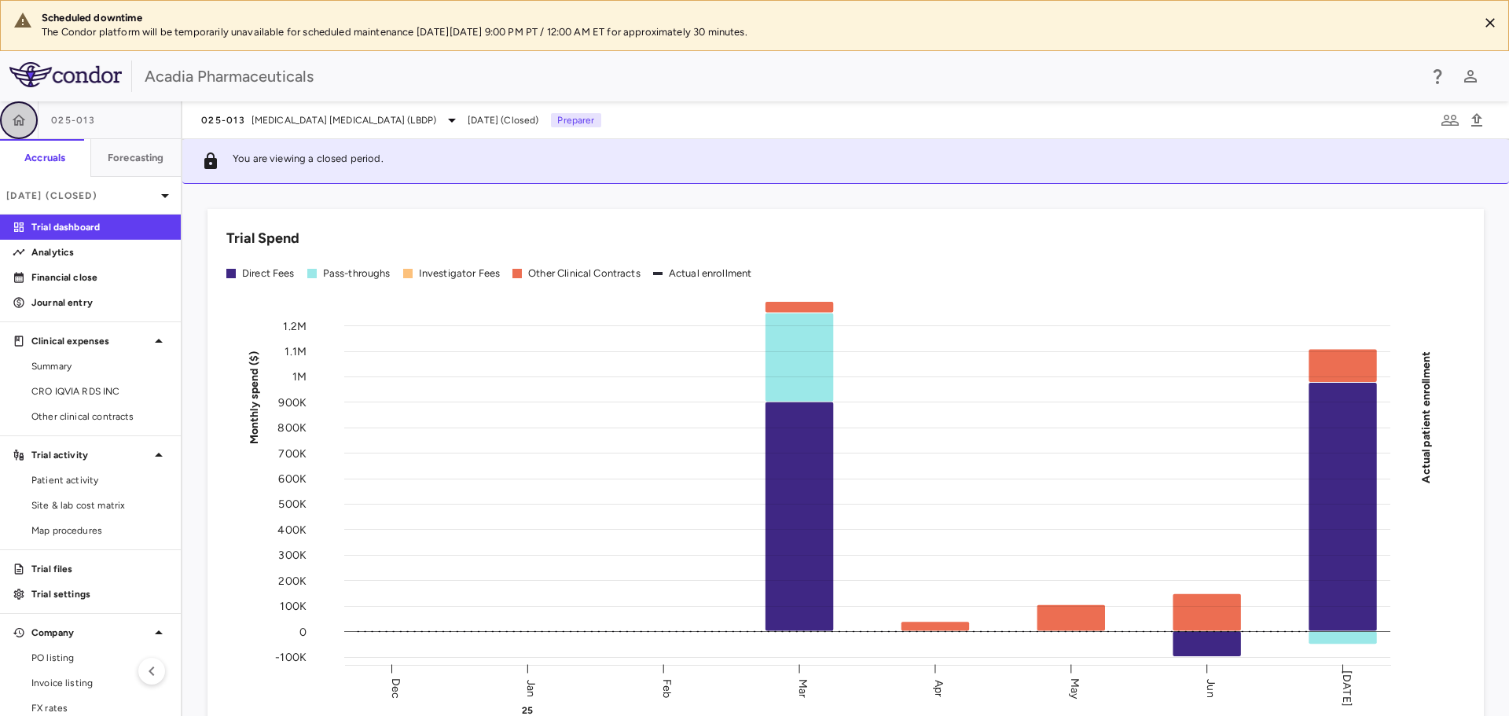
click at [23, 116] on icon "button" at bounding box center [19, 120] width 16 height 16
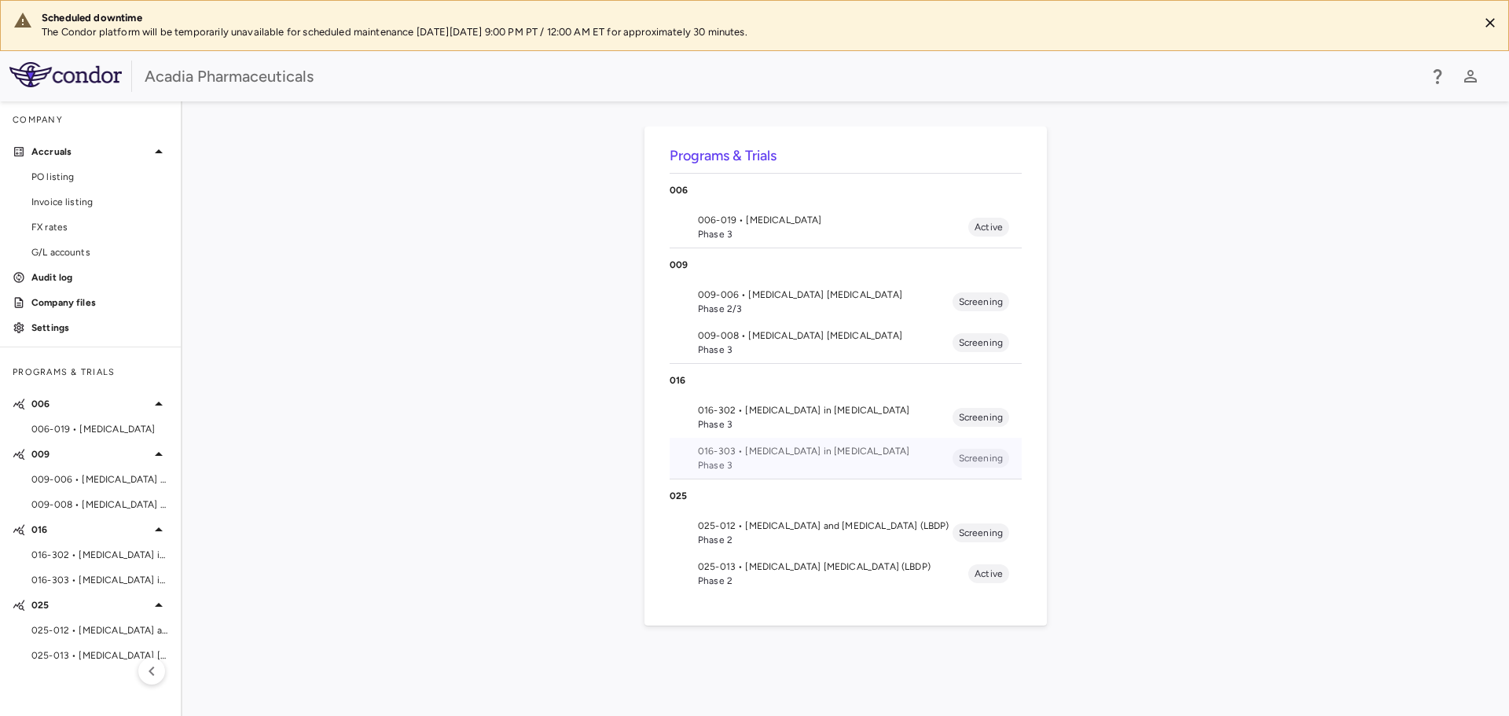
click at [743, 453] on span "016-303 • [MEDICAL_DATA] in [MEDICAL_DATA]" at bounding box center [825, 451] width 255 height 14
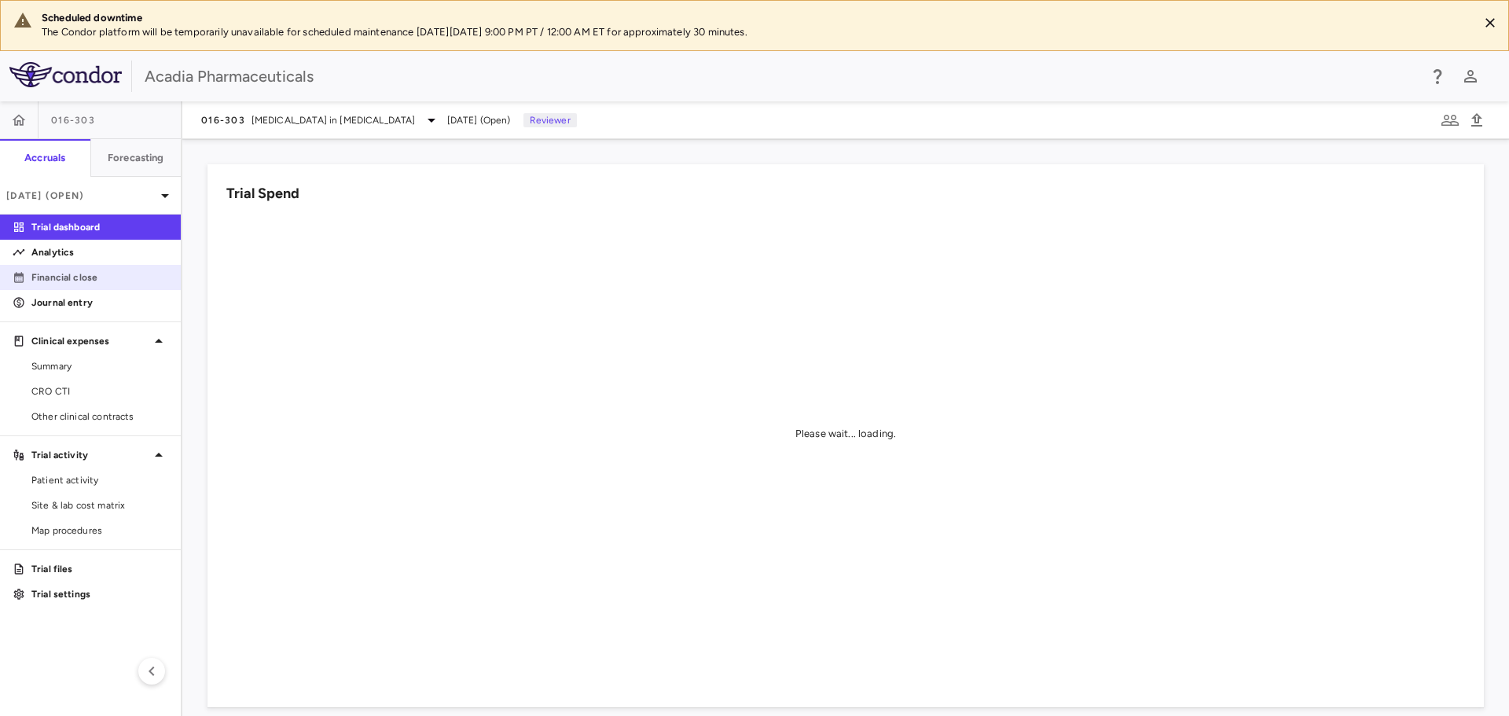
click at [79, 274] on p "Financial close" at bounding box center [99, 277] width 137 height 14
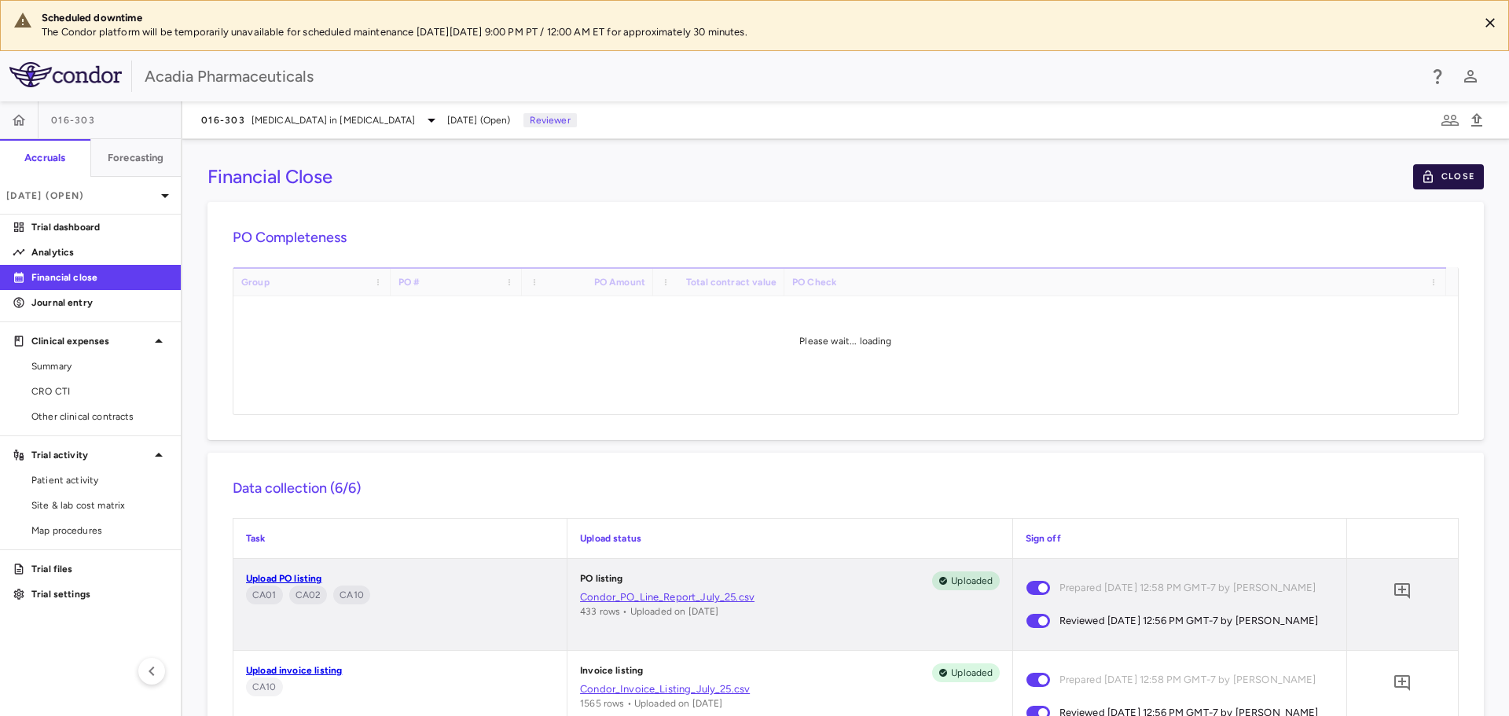
click at [1466, 168] on button "Close" at bounding box center [1448, 176] width 71 height 25
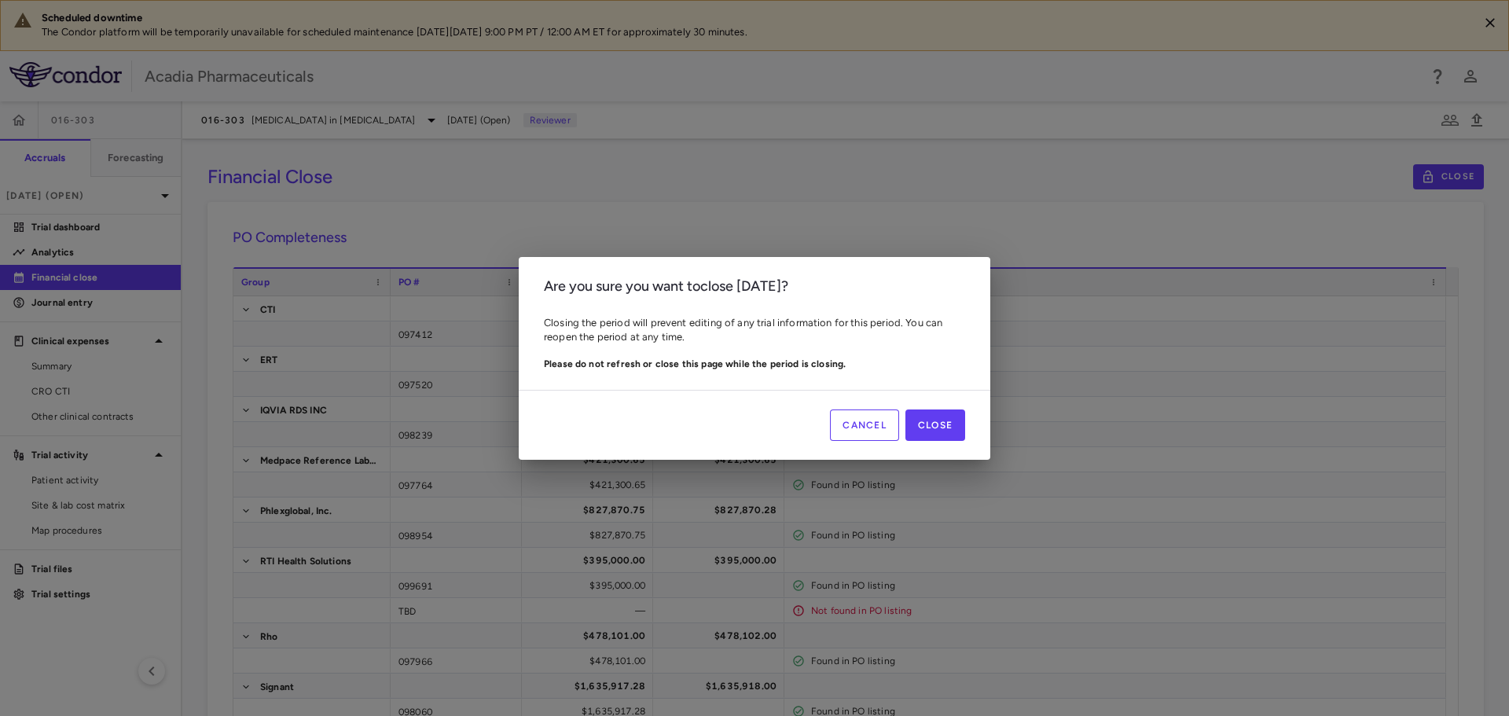
click at [890, 418] on button "Cancel" at bounding box center [864, 425] width 69 height 31
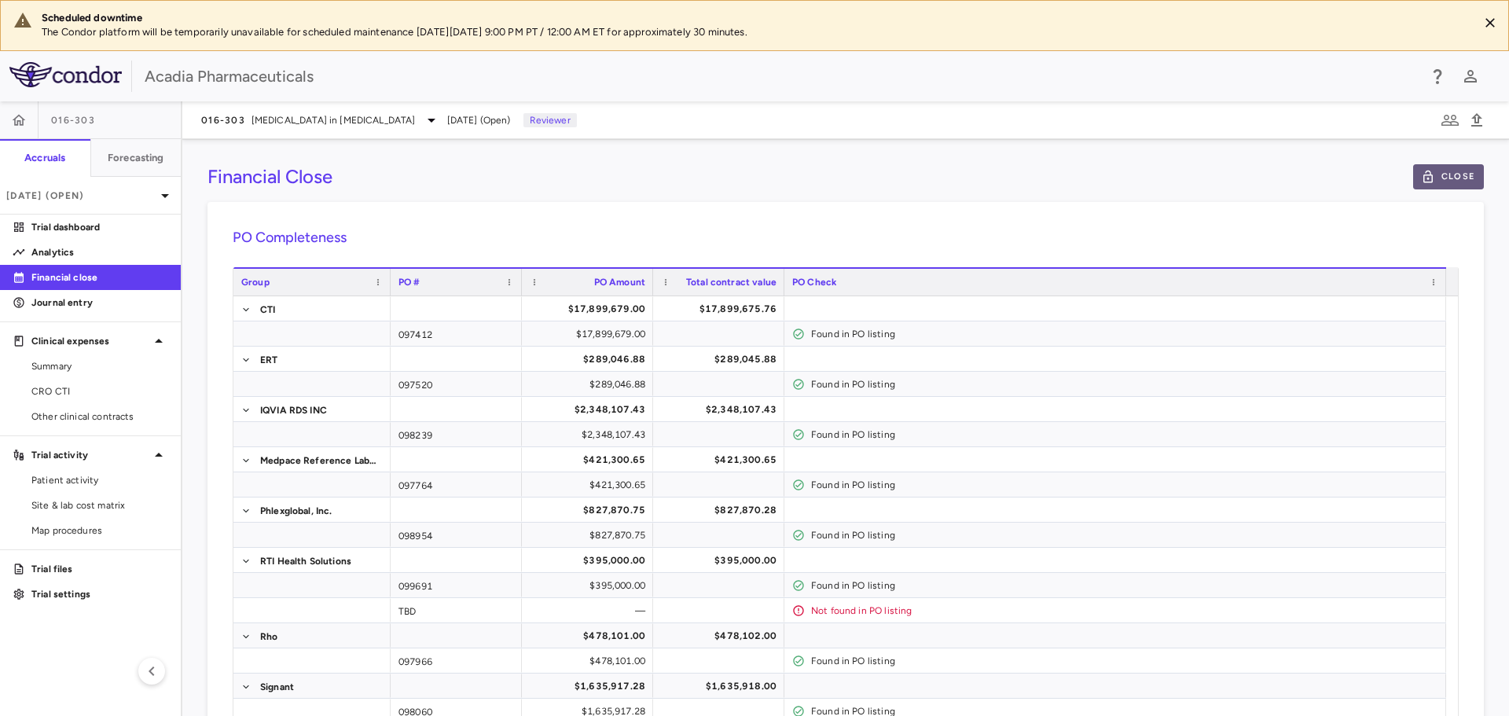
click at [1450, 166] on button "Close" at bounding box center [1448, 176] width 71 height 25
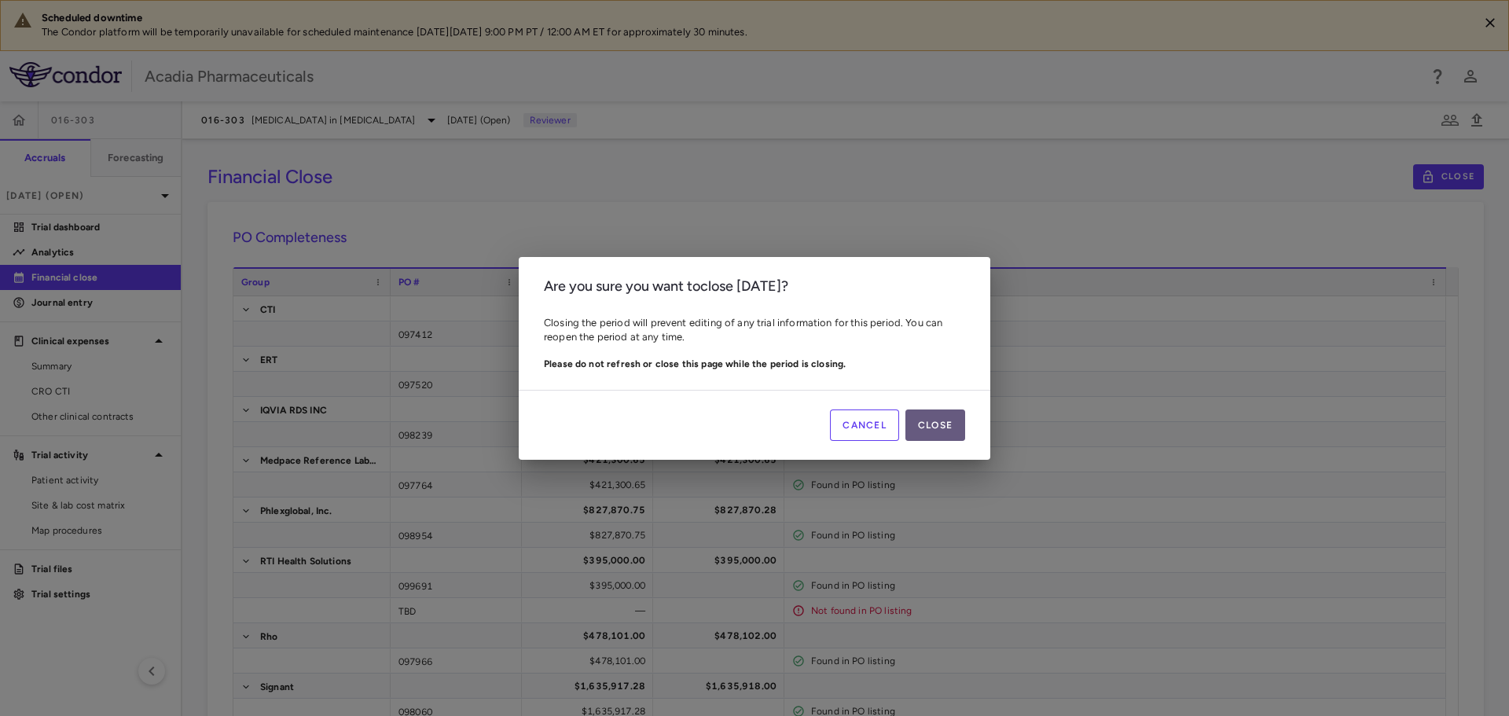
click at [938, 427] on button "Close" at bounding box center [936, 425] width 60 height 31
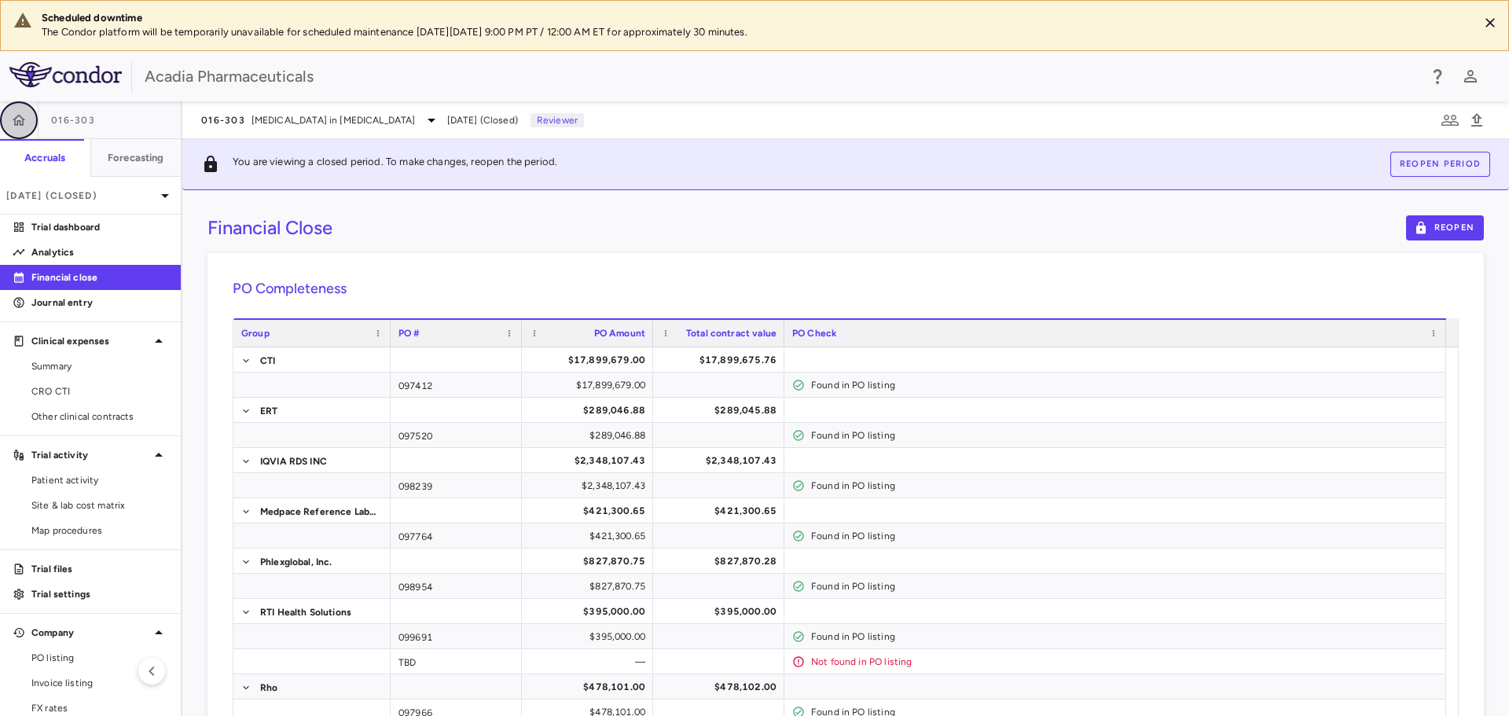
click at [27, 111] on button "button" at bounding box center [19, 120] width 38 height 38
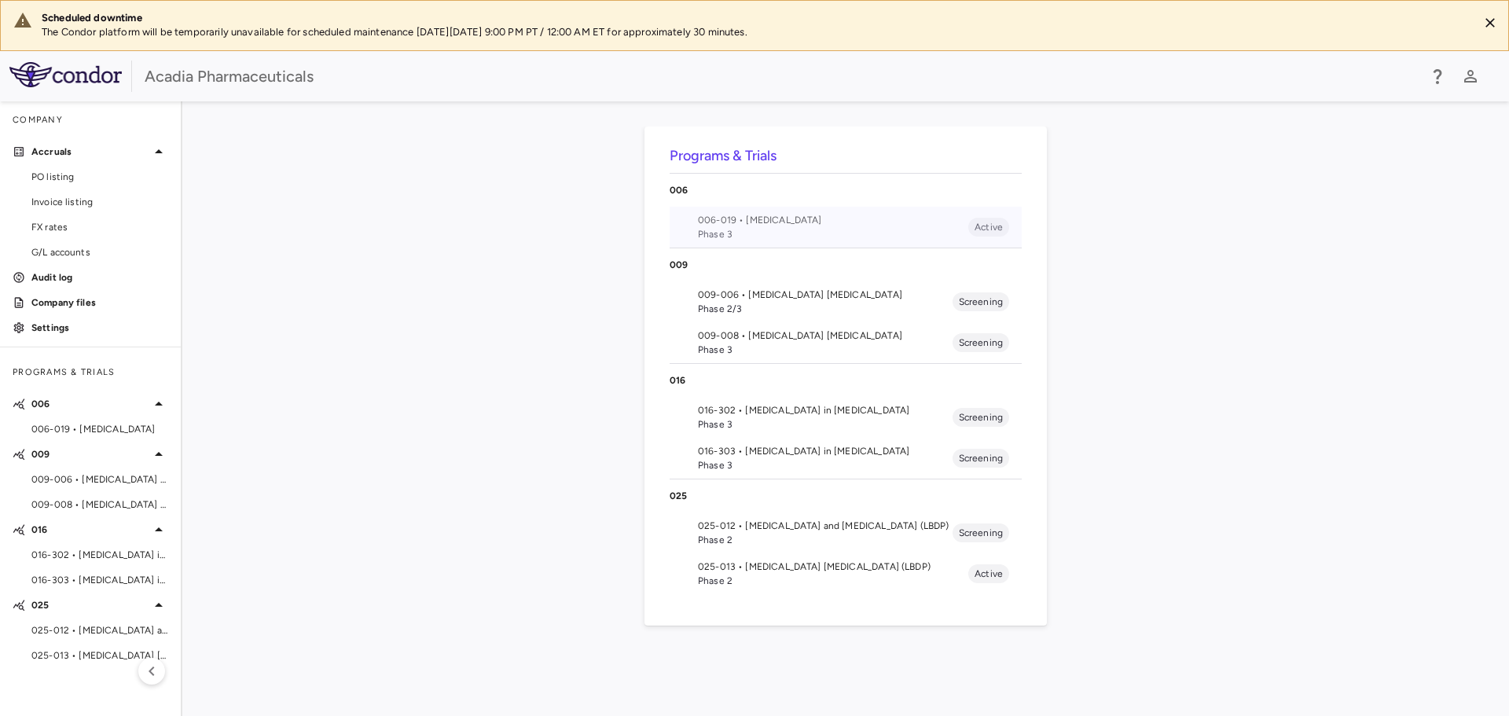
click at [737, 227] on span "Phase 3" at bounding box center [833, 234] width 270 height 14
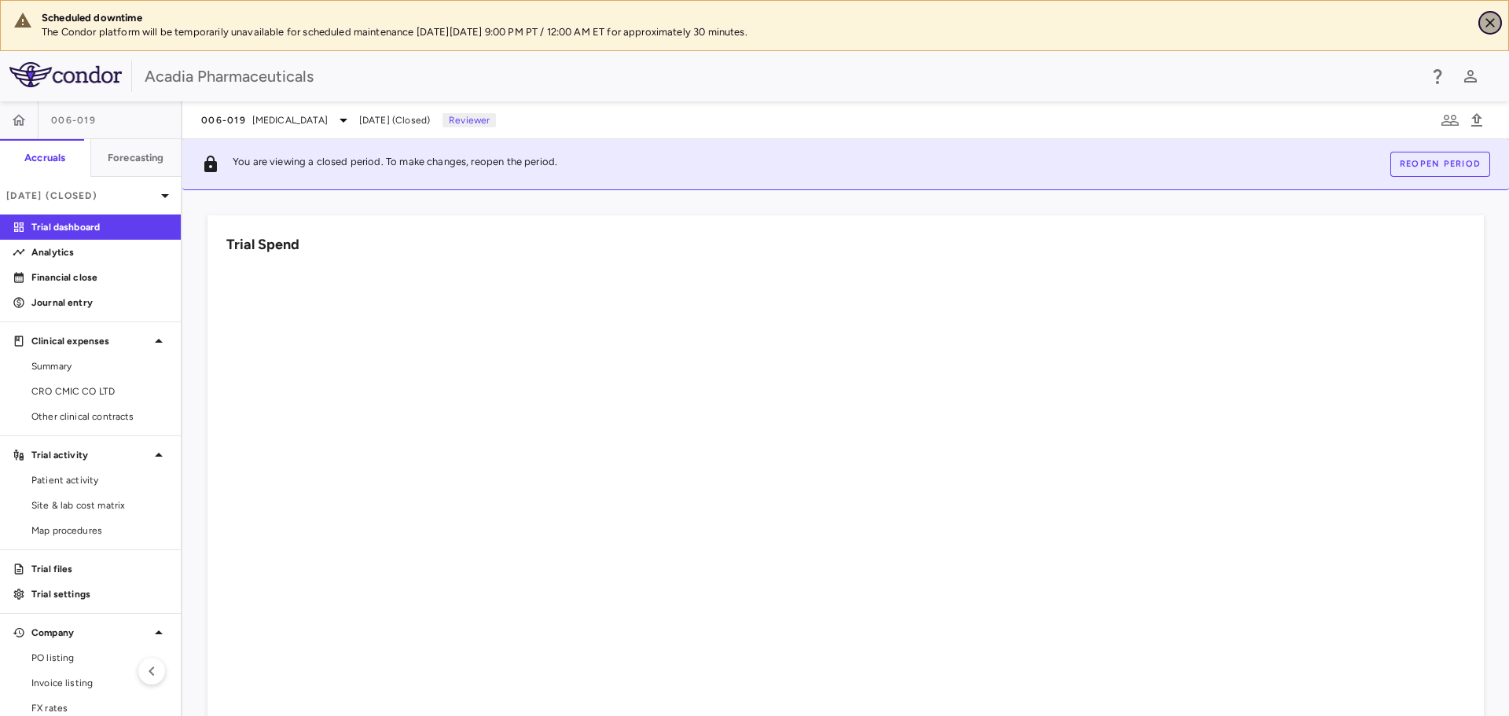
click at [1490, 30] on button "Close" at bounding box center [1491, 23] width 24 height 24
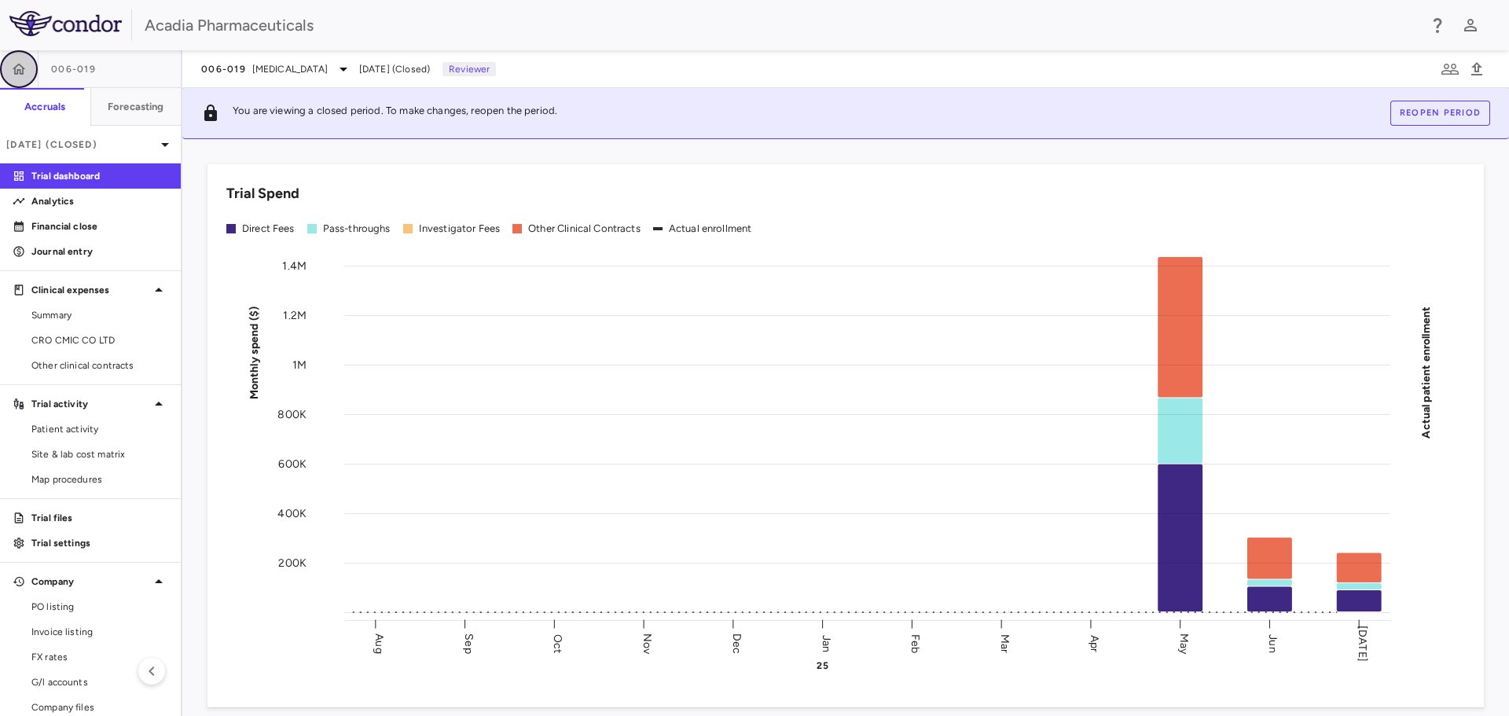
click at [24, 59] on button "button" at bounding box center [19, 69] width 38 height 38
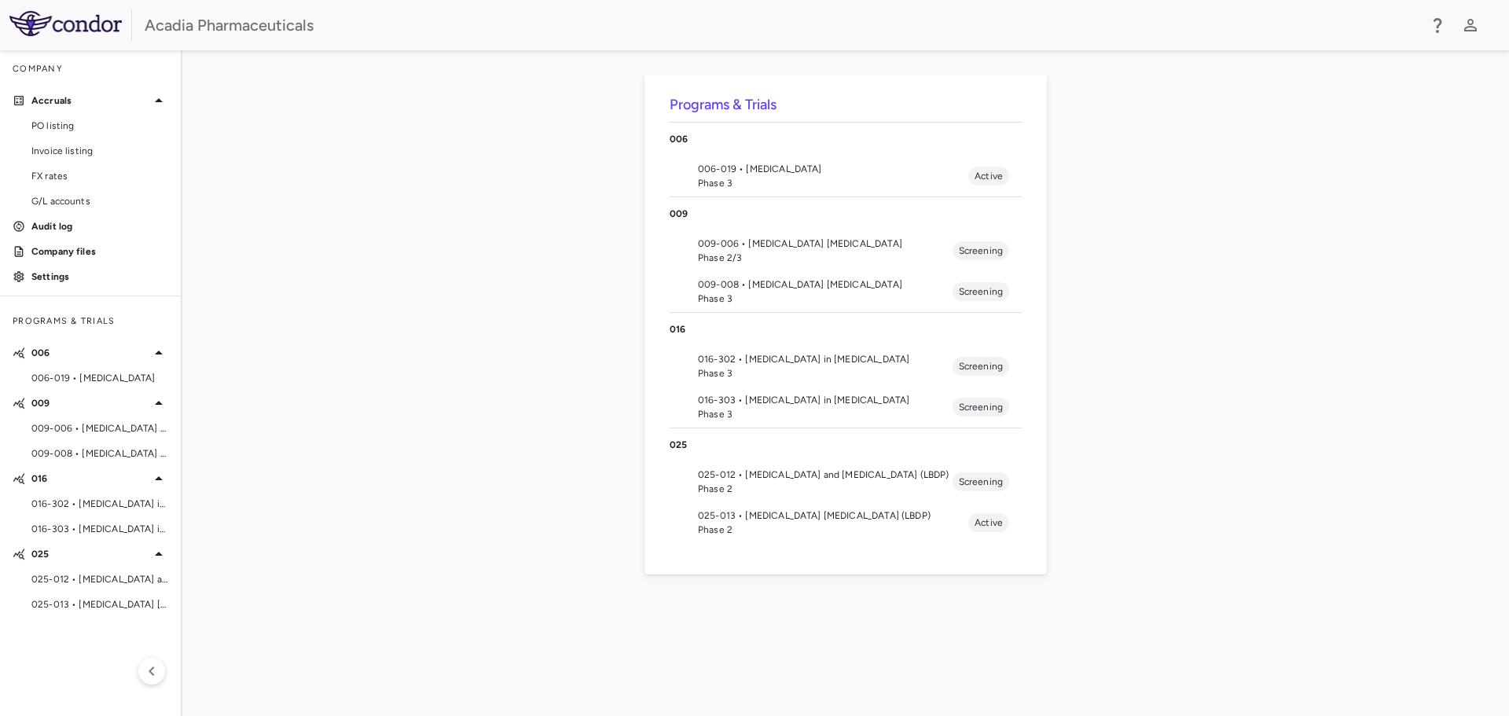
click at [807, 242] on span "009-006 • [MEDICAL_DATA] [MEDICAL_DATA]" at bounding box center [825, 244] width 255 height 14
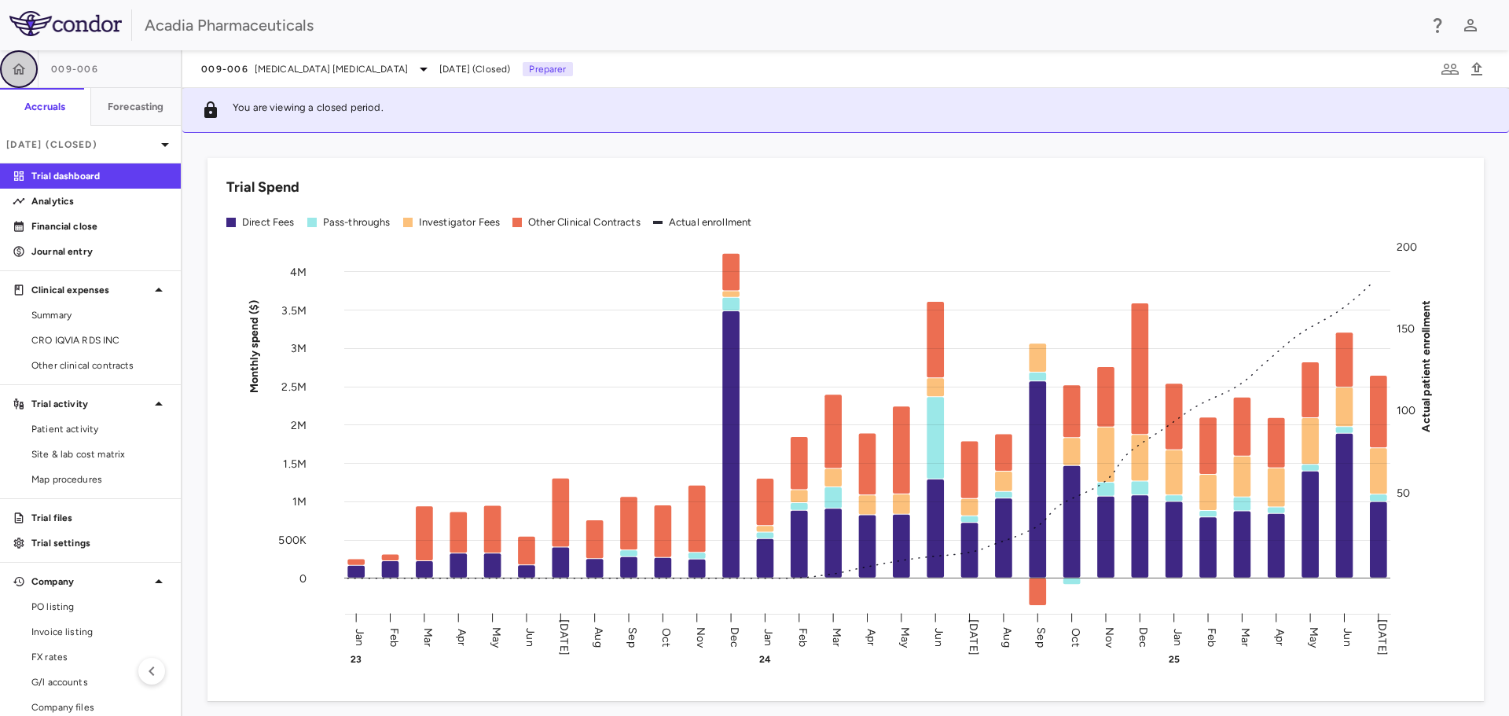
click at [14, 69] on icon "button" at bounding box center [19, 69] width 16 height 16
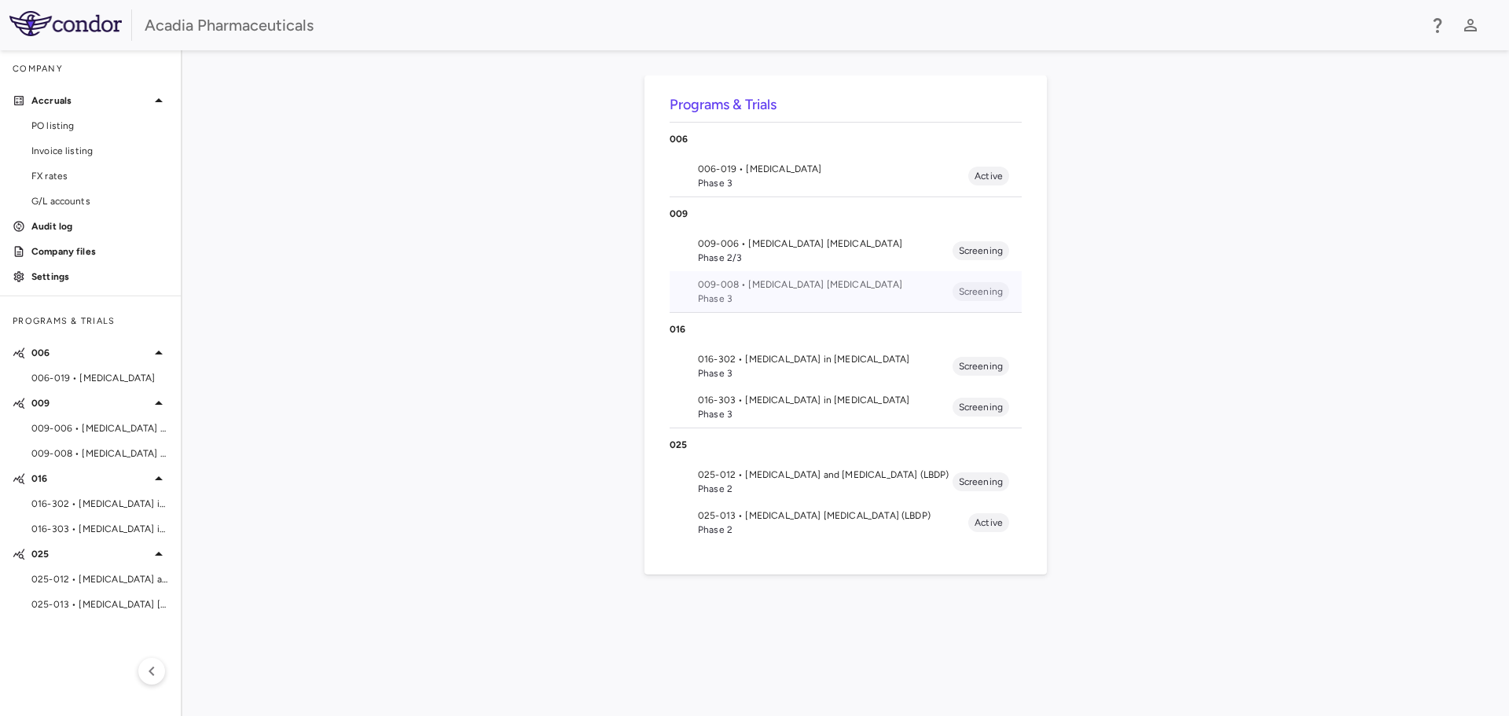
click at [792, 288] on span "009-008 • [MEDICAL_DATA] [MEDICAL_DATA]" at bounding box center [825, 284] width 255 height 14
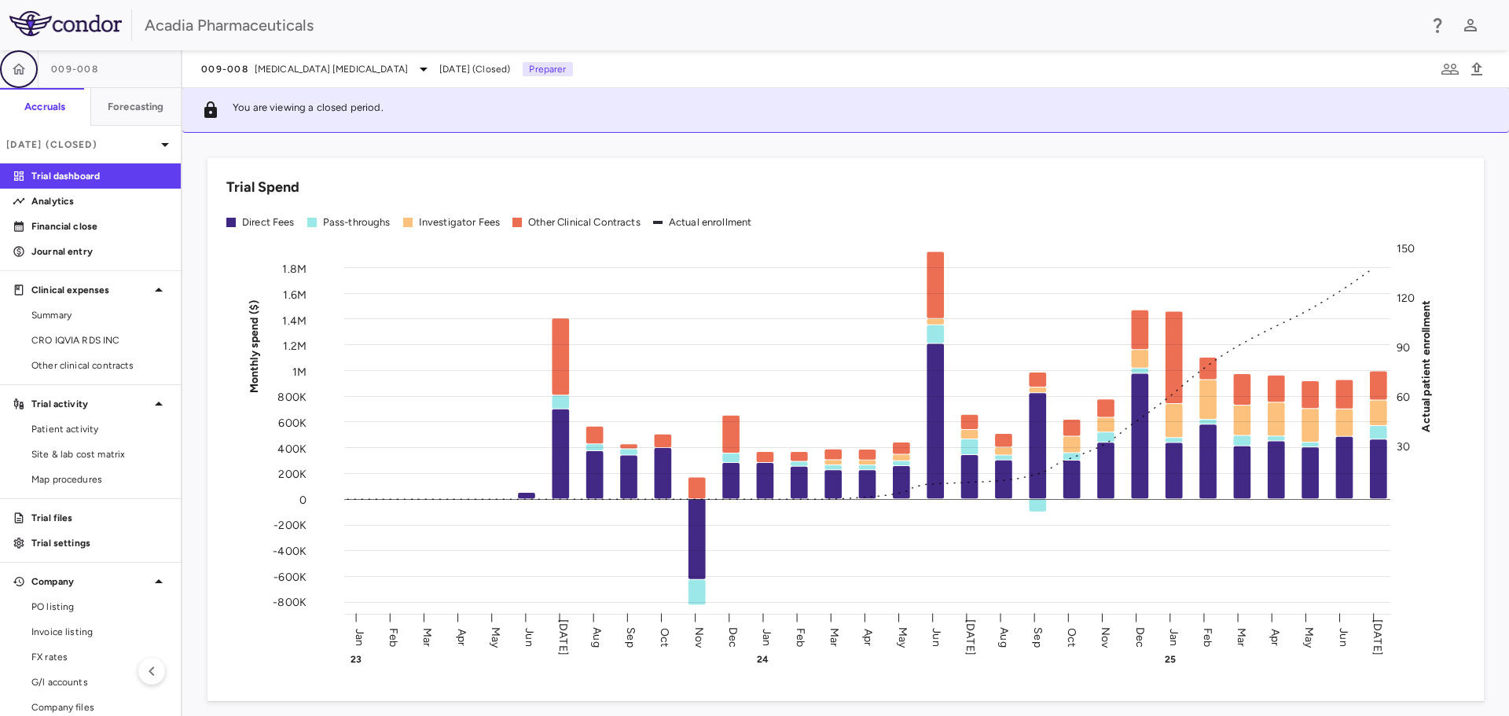
click at [17, 64] on icon "button" at bounding box center [19, 69] width 16 height 16
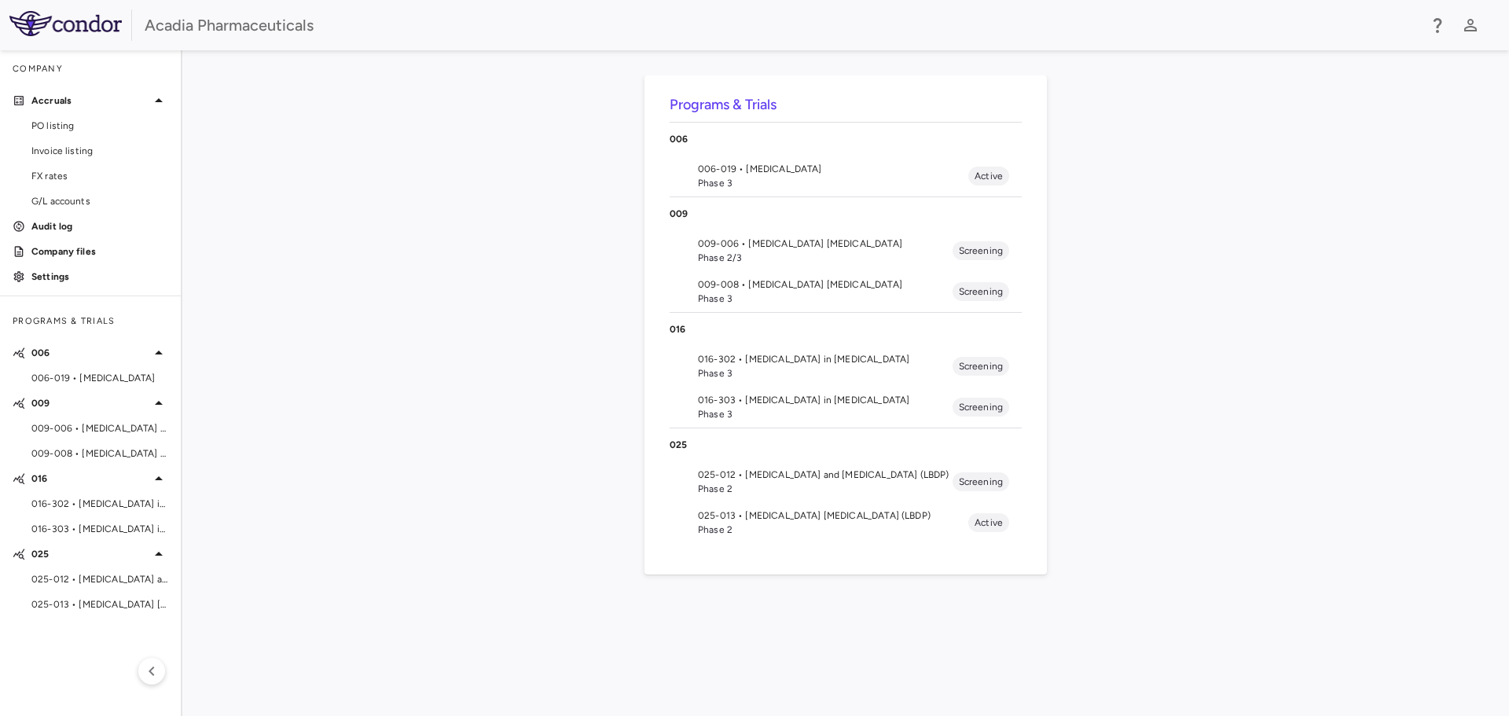
click at [791, 358] on span "016-302 • [MEDICAL_DATA] in [MEDICAL_DATA]" at bounding box center [825, 359] width 255 height 14
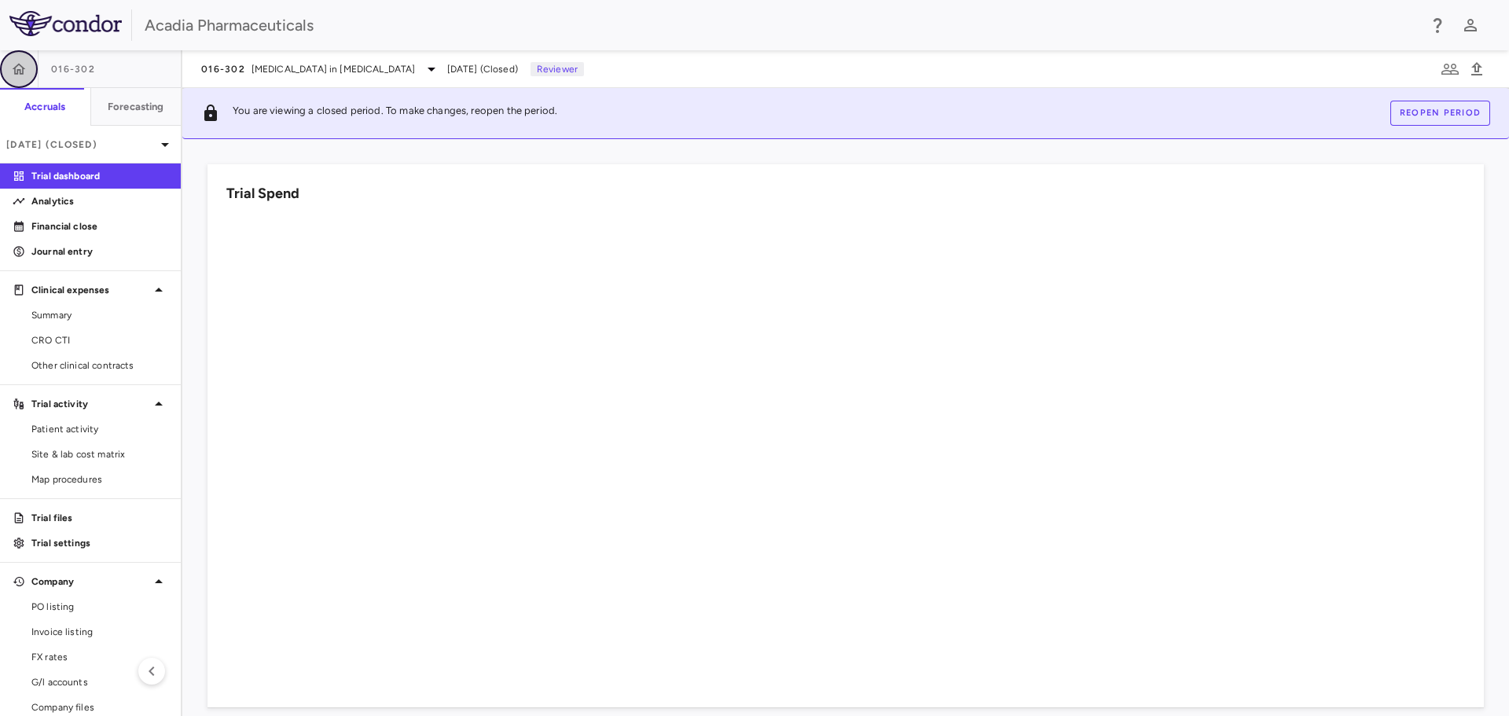
click at [20, 73] on icon "button" at bounding box center [19, 68] width 13 height 11
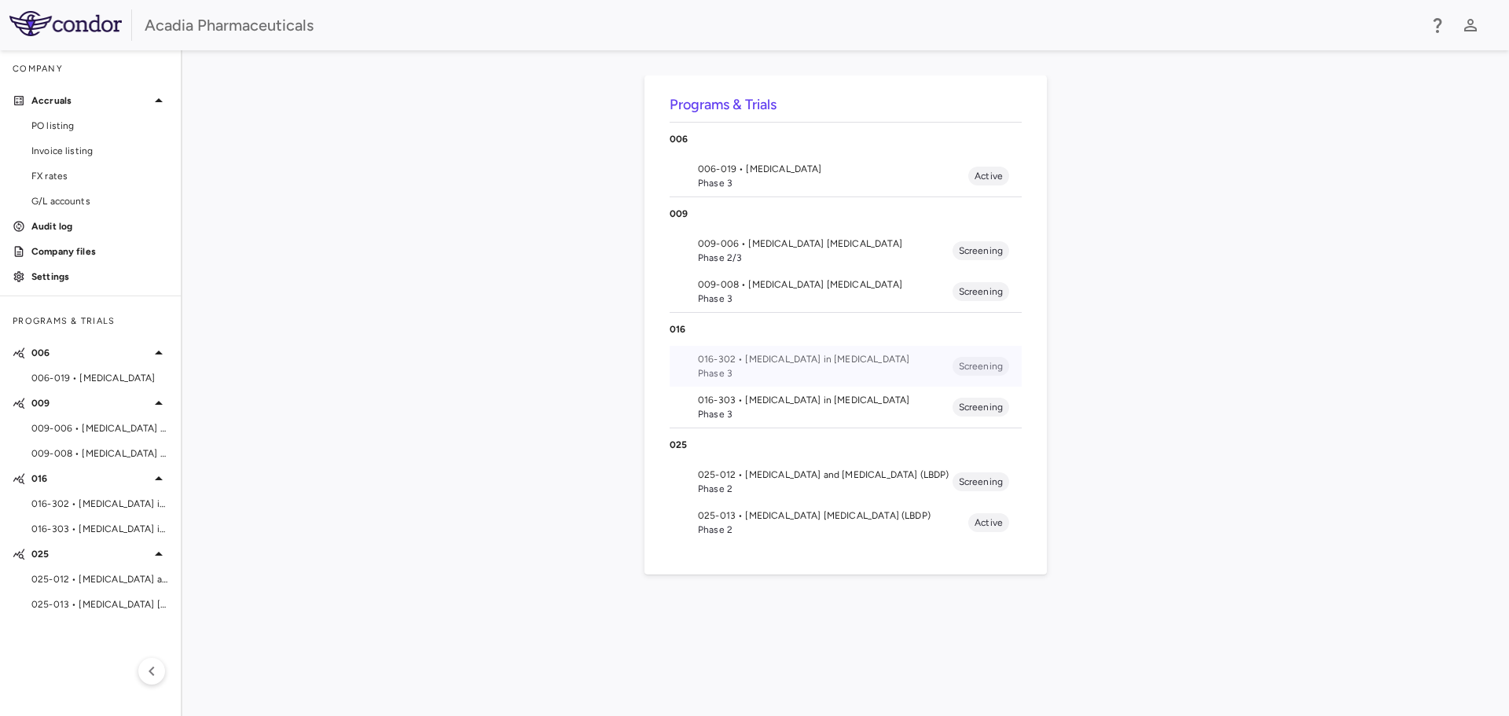
click at [792, 366] on span "Phase 3" at bounding box center [825, 373] width 255 height 14
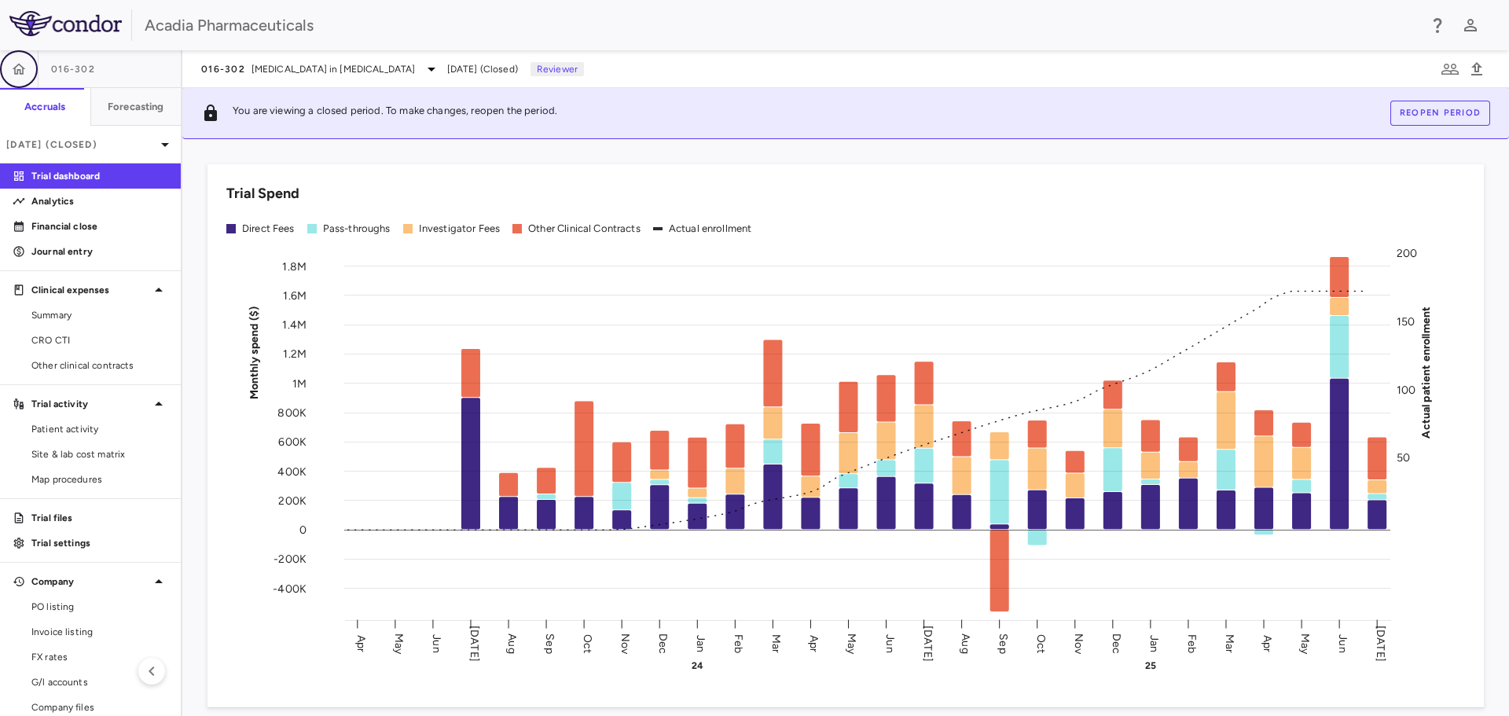
click at [28, 57] on button "button" at bounding box center [19, 69] width 38 height 38
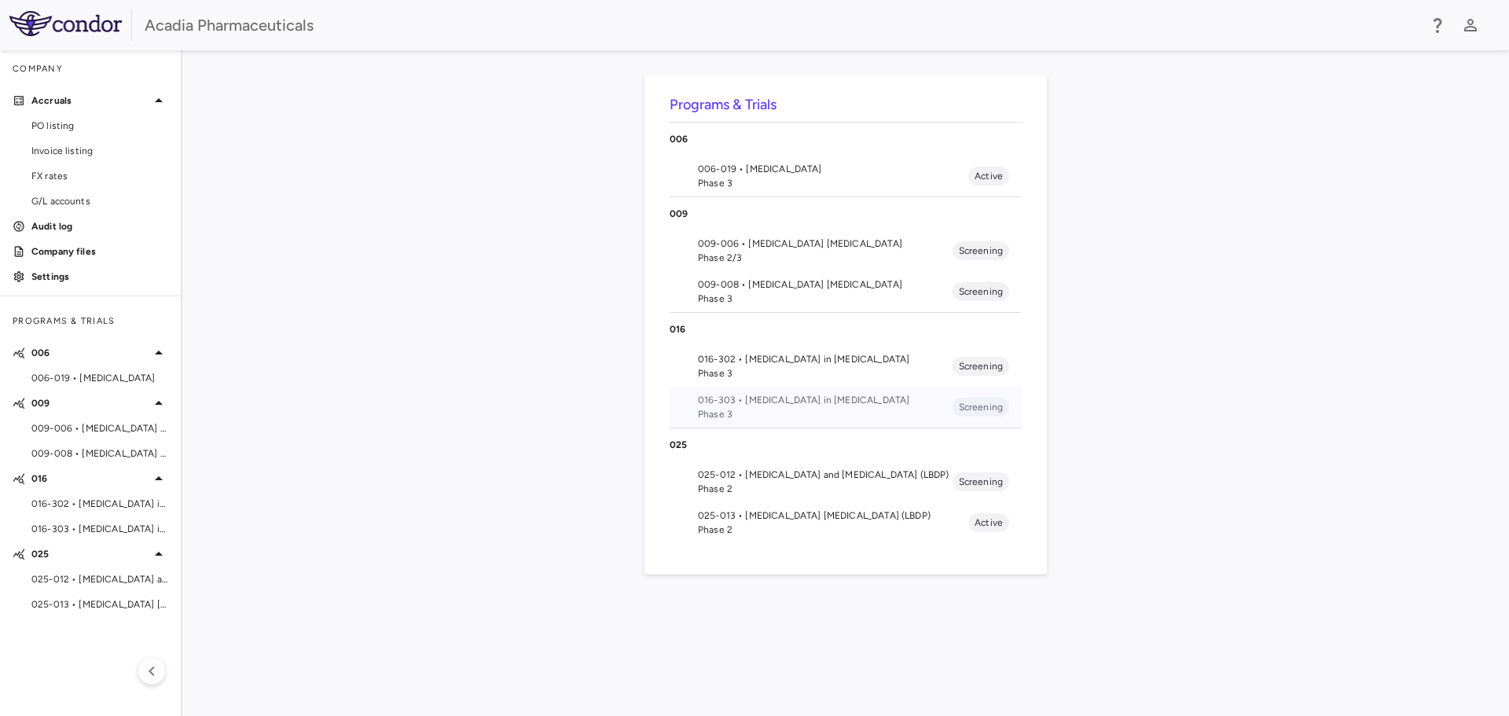
click at [869, 399] on span "016-303 • [MEDICAL_DATA] in [MEDICAL_DATA]" at bounding box center [825, 400] width 255 height 14
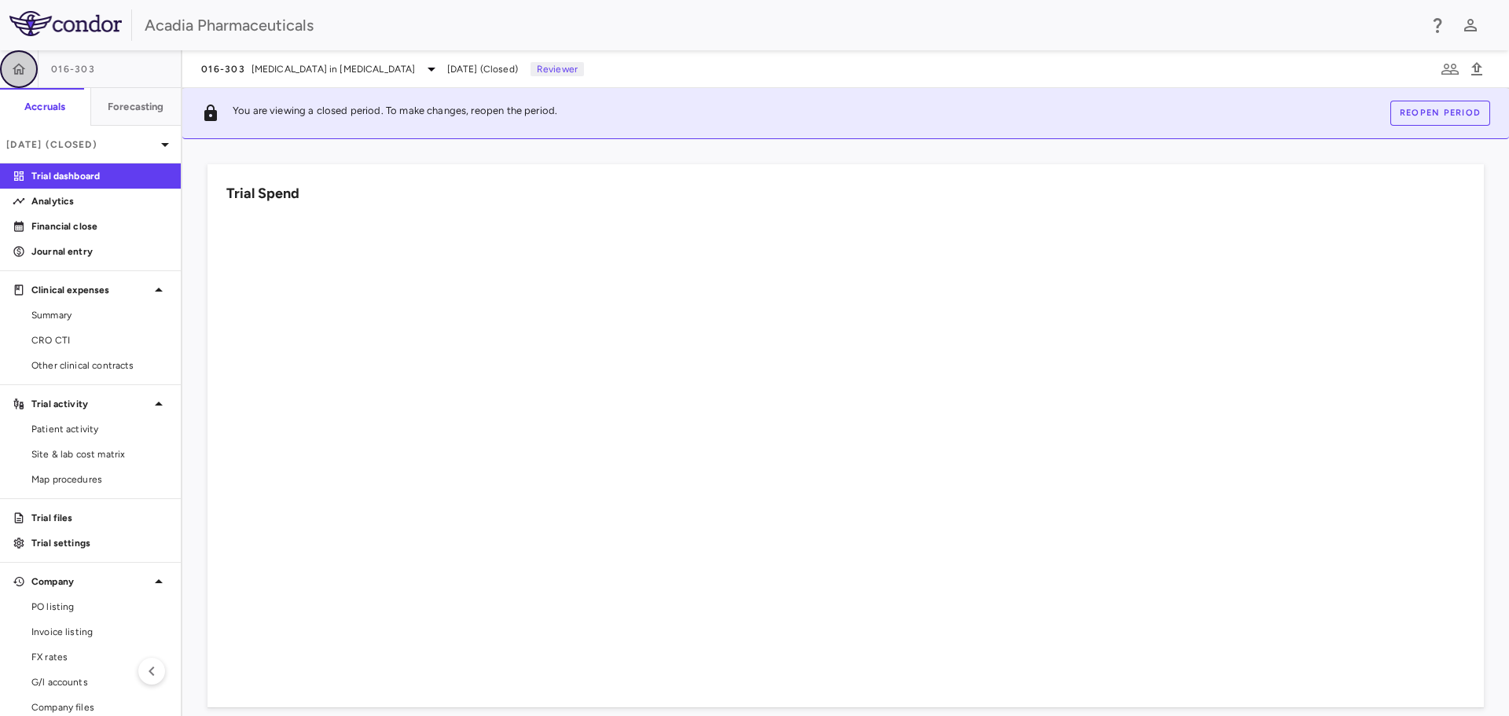
click at [27, 65] on button "button" at bounding box center [19, 69] width 38 height 38
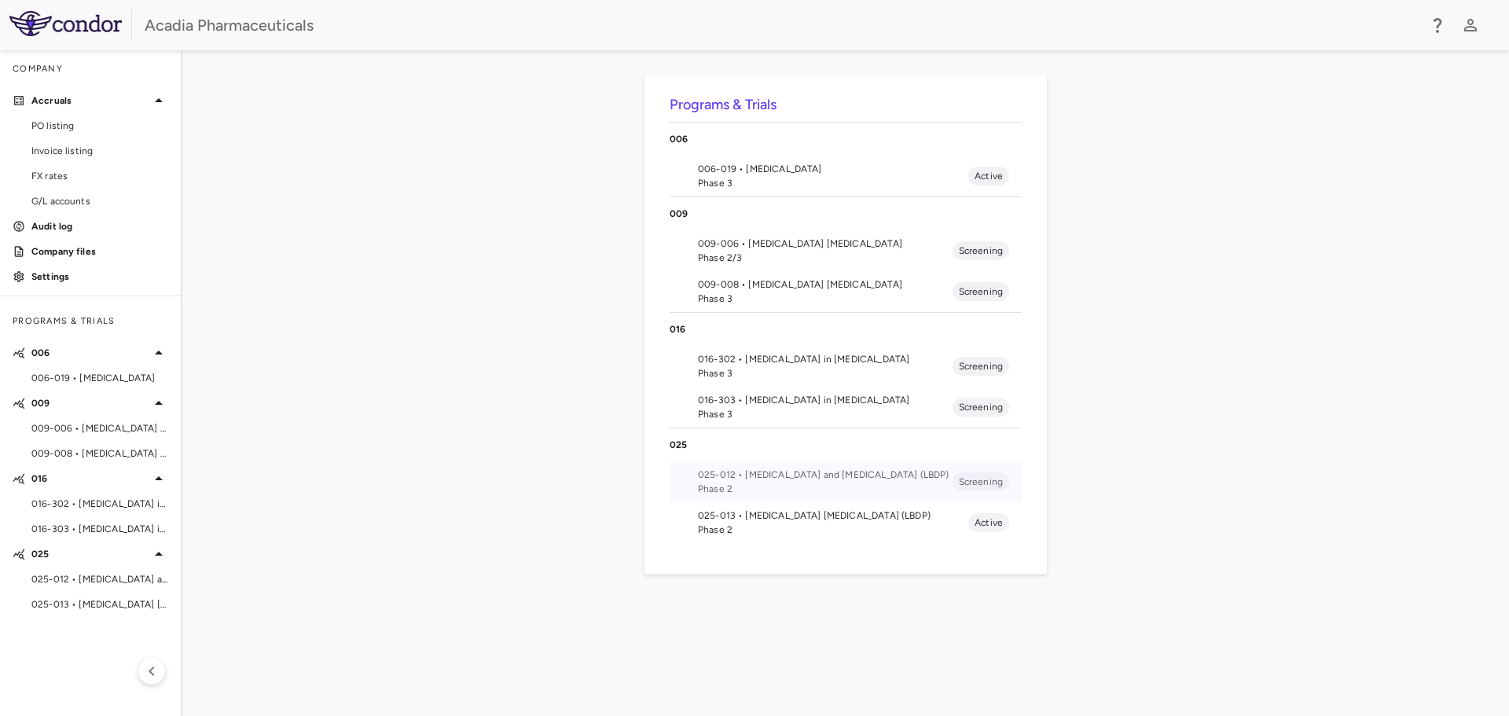
click at [825, 486] on span "Phase 2" at bounding box center [825, 489] width 255 height 14
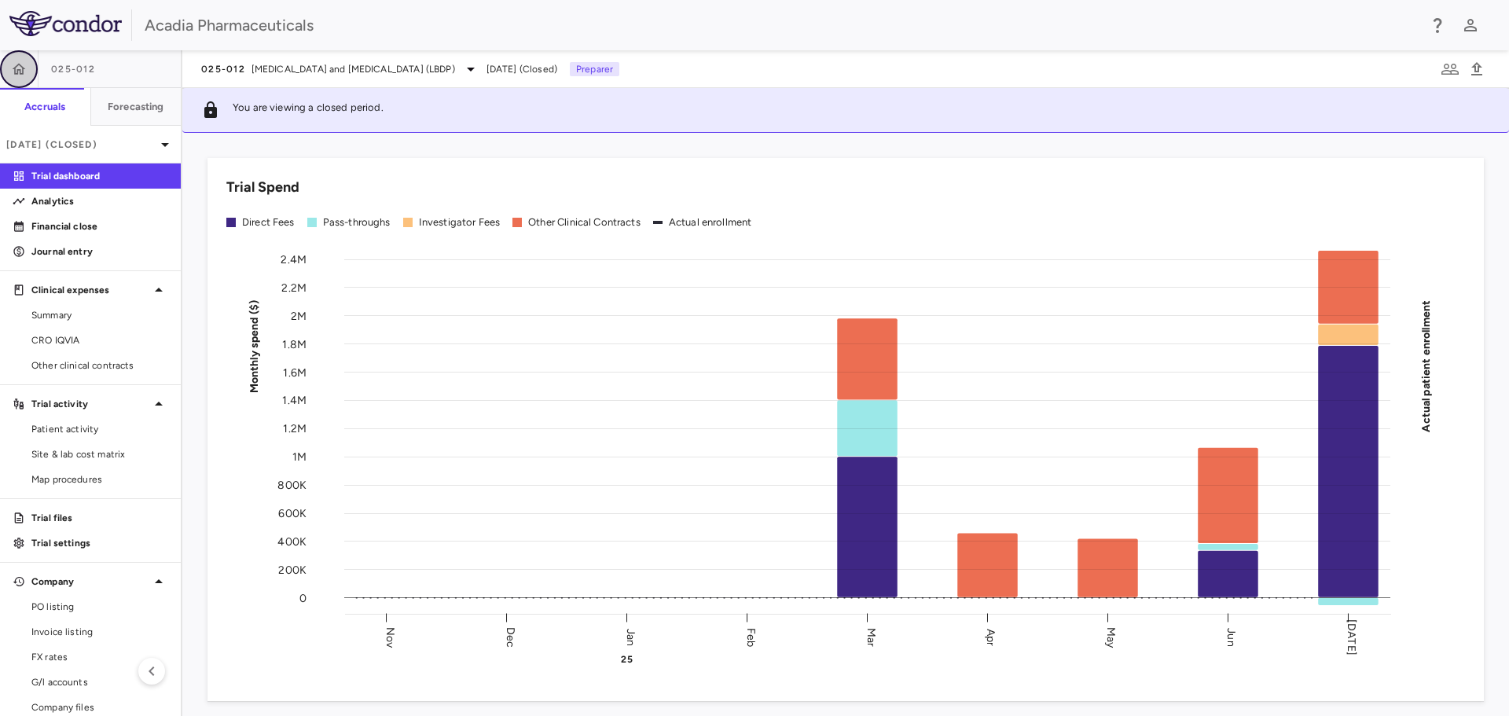
click at [29, 64] on button "button" at bounding box center [19, 69] width 38 height 38
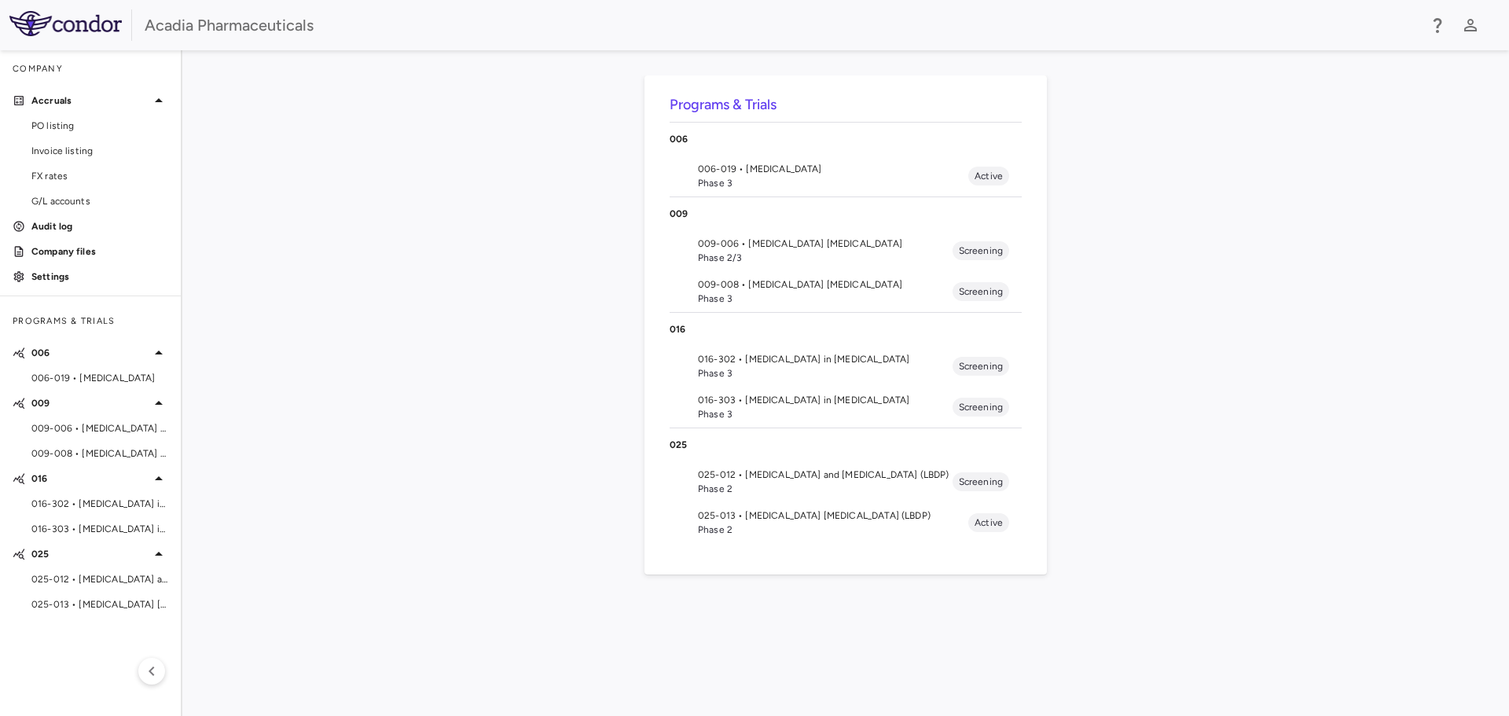
click at [821, 519] on span "025-013 • [MEDICAL_DATA] [MEDICAL_DATA] (LBDP)" at bounding box center [833, 516] width 270 height 14
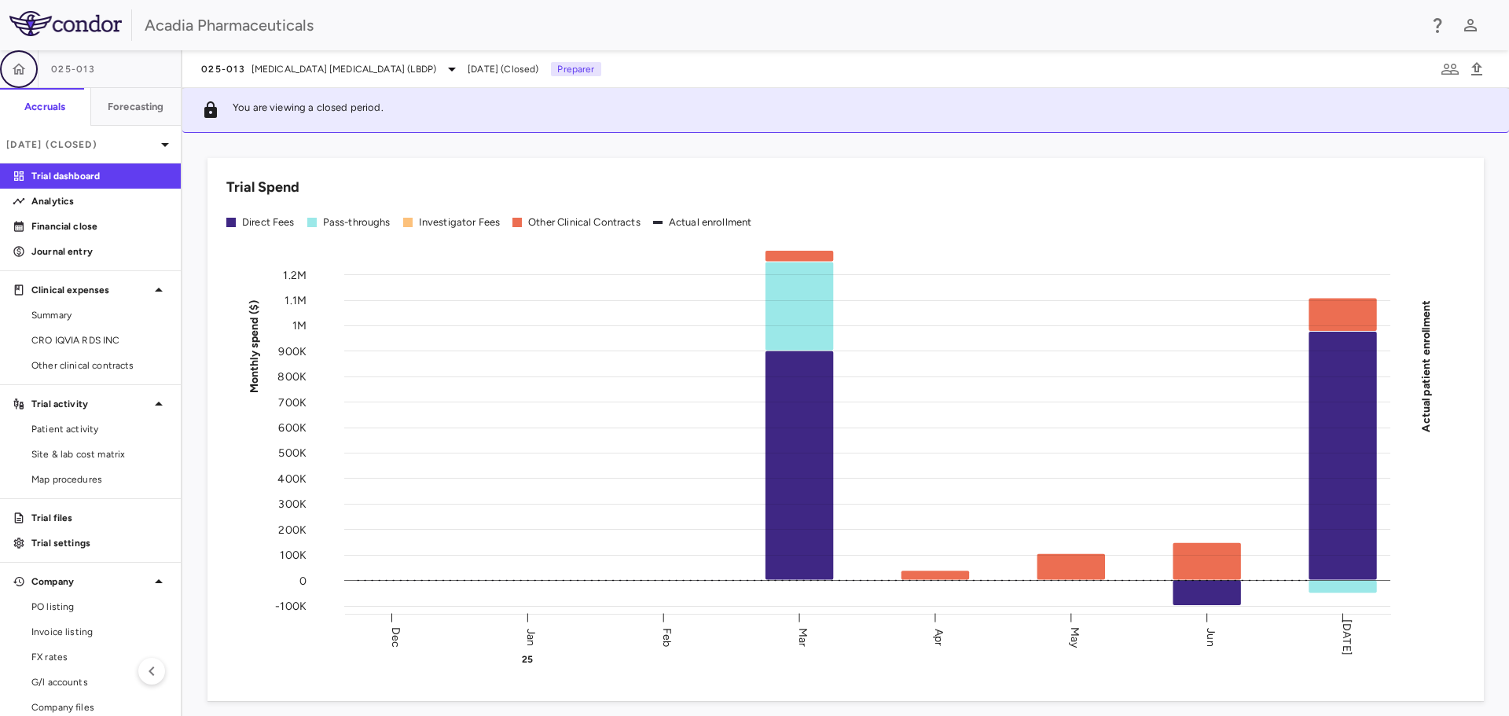
click at [13, 71] on icon "button" at bounding box center [19, 69] width 16 height 16
